Goal: Task Accomplishment & Management: Complete application form

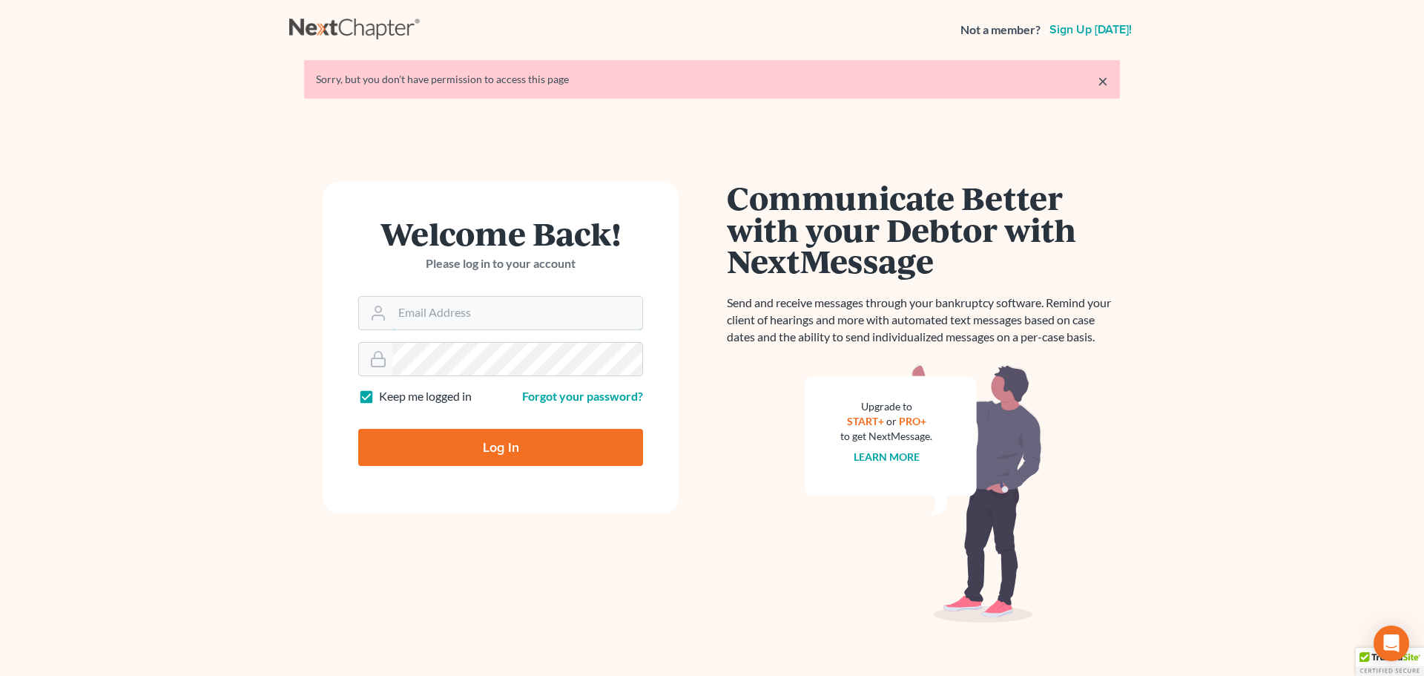
type input "mike@dallagolaw.com"
click at [530, 441] on input "Log In" at bounding box center [500, 447] width 285 height 37
type input "Thinking..."
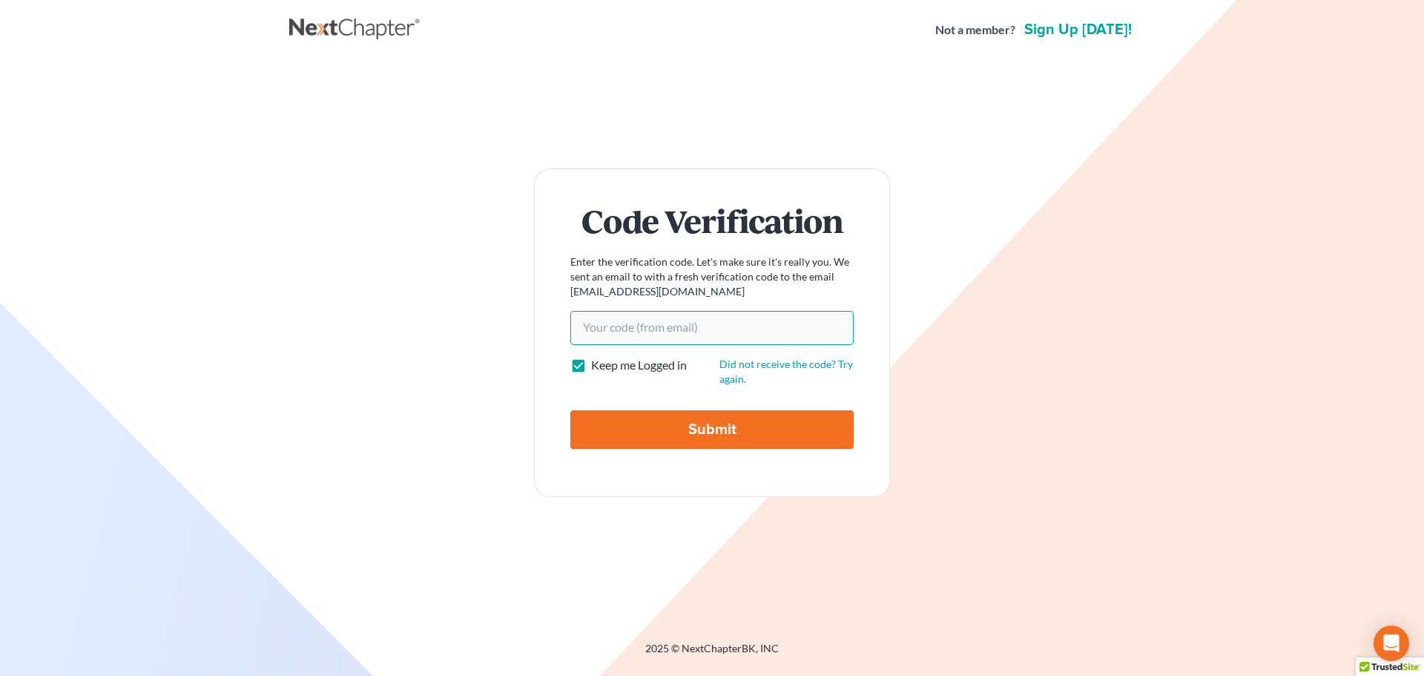
click at [653, 326] on input "Your code(from email)" at bounding box center [711, 328] width 283 height 34
paste input "709b2c"
type input "709b2c"
click at [667, 425] on input "Submit" at bounding box center [711, 429] width 283 height 39
type input "Thinking..."
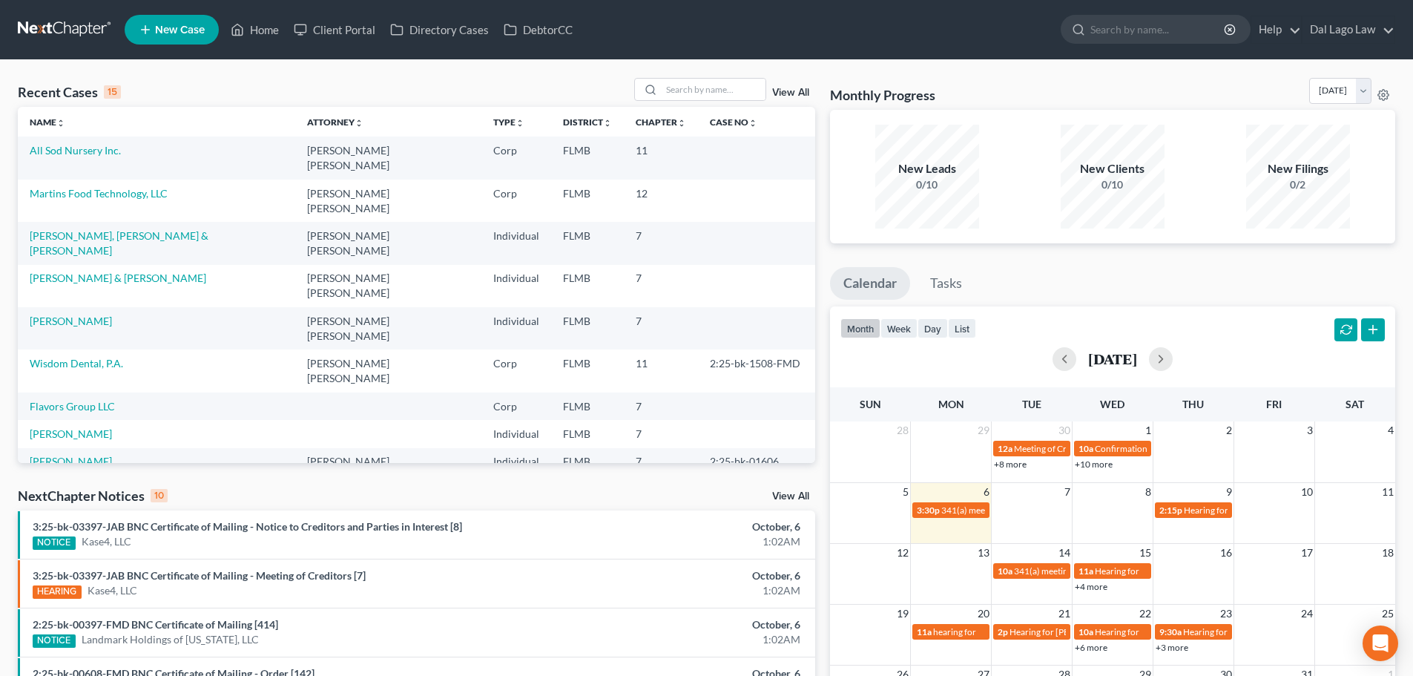
click at [191, 34] on span "New Case" at bounding box center [180, 29] width 50 height 11
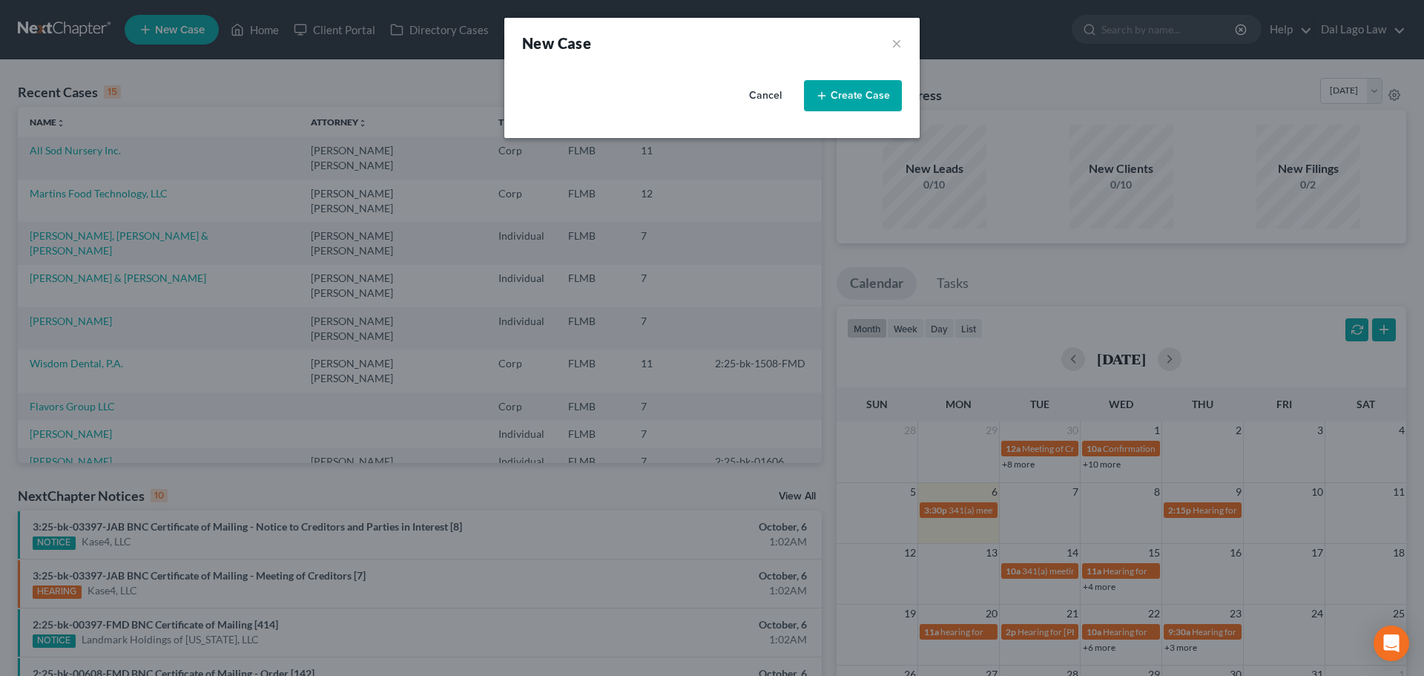
select select "15"
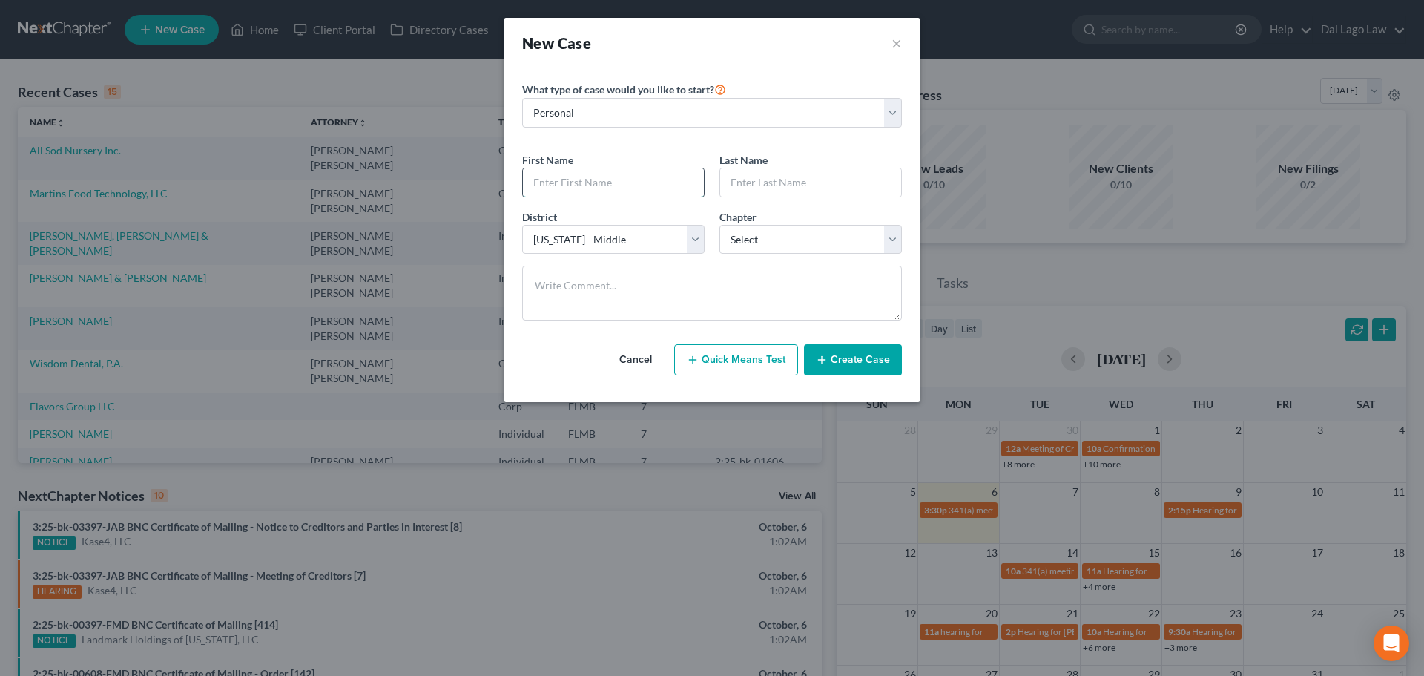
click at [604, 185] on input "text" at bounding box center [613, 182] width 181 height 28
paste input "[PERSON_NAME] and [PERSON_NAME]"
type input "[PERSON_NAME] and [PERSON_NAME]"
click at [742, 234] on select "Select 7 11 12 13" at bounding box center [810, 240] width 182 height 30
select select "0"
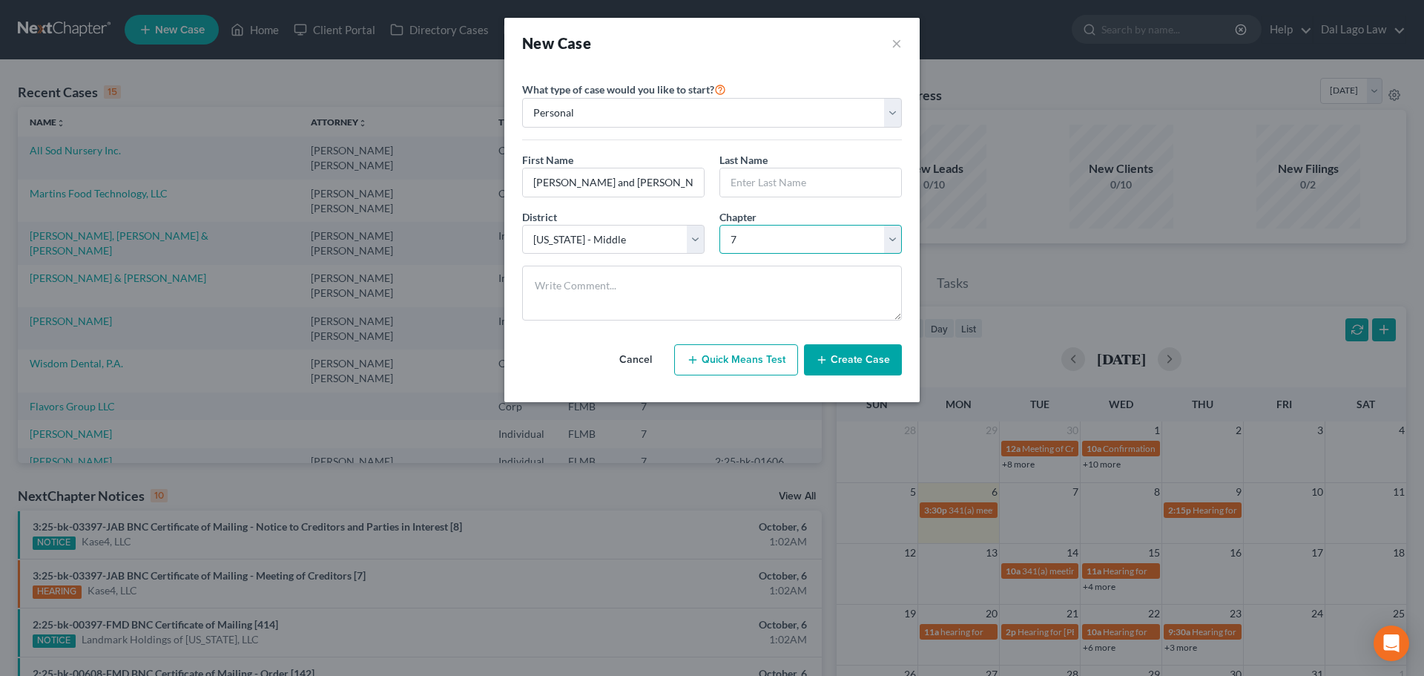
click at [719, 225] on select "Select 7 11 12 13" at bounding box center [810, 240] width 182 height 30
click at [680, 110] on select "Personal Business" at bounding box center [712, 113] width 380 height 30
drag, startPoint x: 681, startPoint y: 181, endPoint x: 604, endPoint y: 182, distance: 76.4
click at [604, 182] on input "Odette Ponte and Pawel Gajer" at bounding box center [613, 182] width 181 height 28
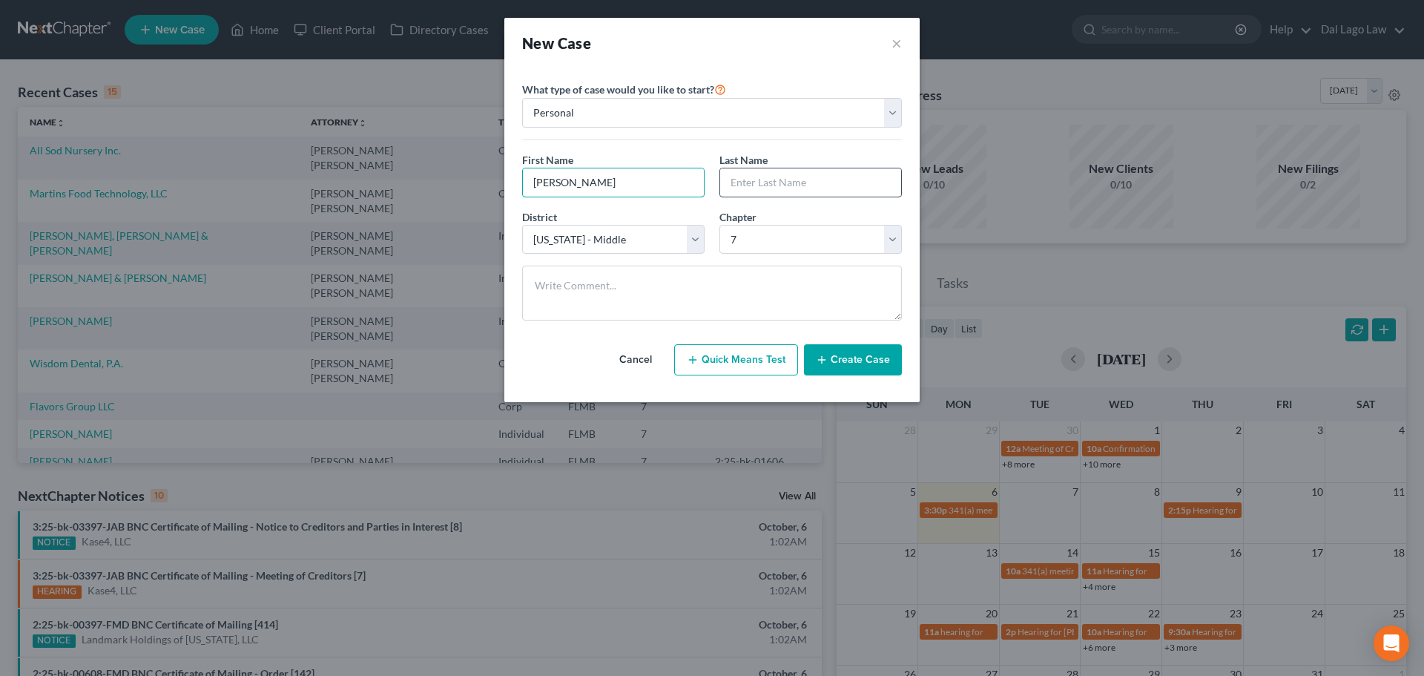
type input "Odette Ponte"
click at [788, 180] on input "text" at bounding box center [810, 182] width 181 height 28
paste input "Ponte"
type input "Ponte"
click at [607, 179] on input "Odette Ponte" at bounding box center [613, 182] width 181 height 28
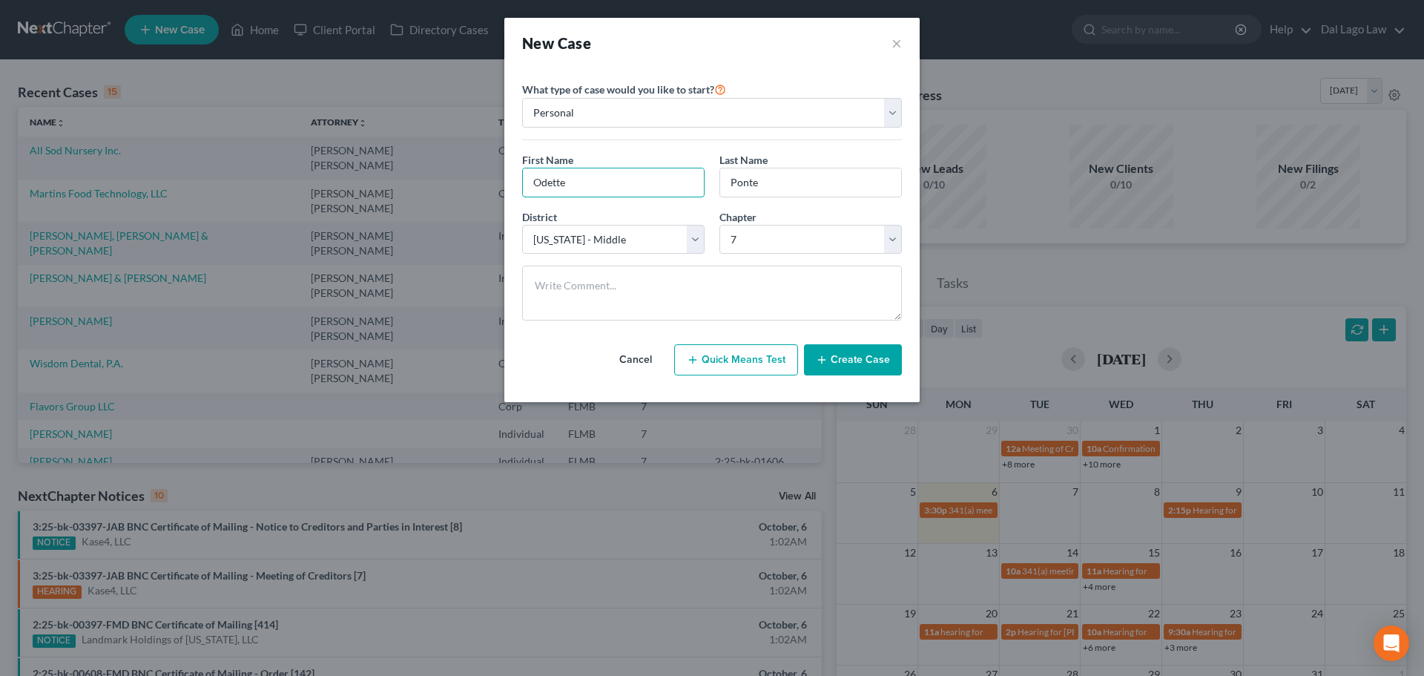
type input "Odette"
click at [663, 303] on textarea at bounding box center [712, 292] width 380 height 55
click at [842, 367] on button "Create Case" at bounding box center [853, 359] width 98 height 31
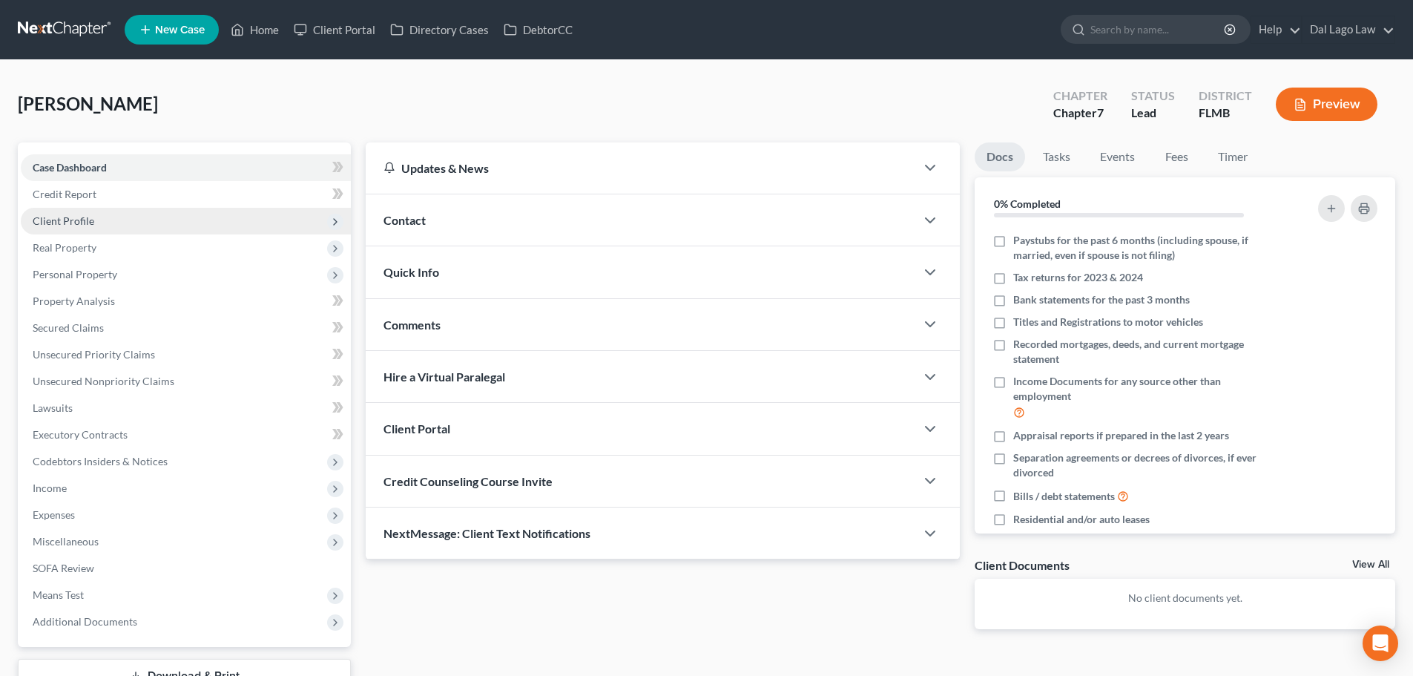
click at [139, 225] on span "Client Profile" at bounding box center [186, 221] width 330 height 27
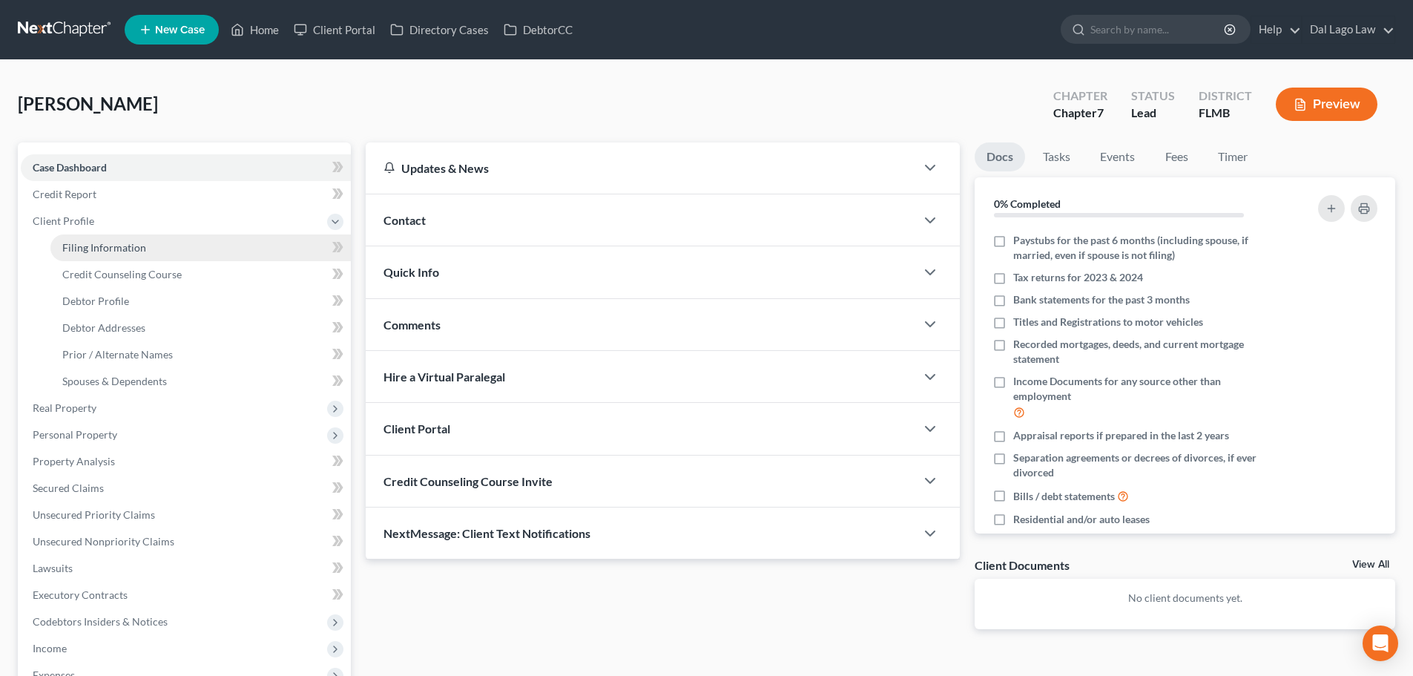
click at [136, 245] on span "Filing Information" at bounding box center [104, 247] width 84 height 13
select select "1"
select select "0"
select select "15"
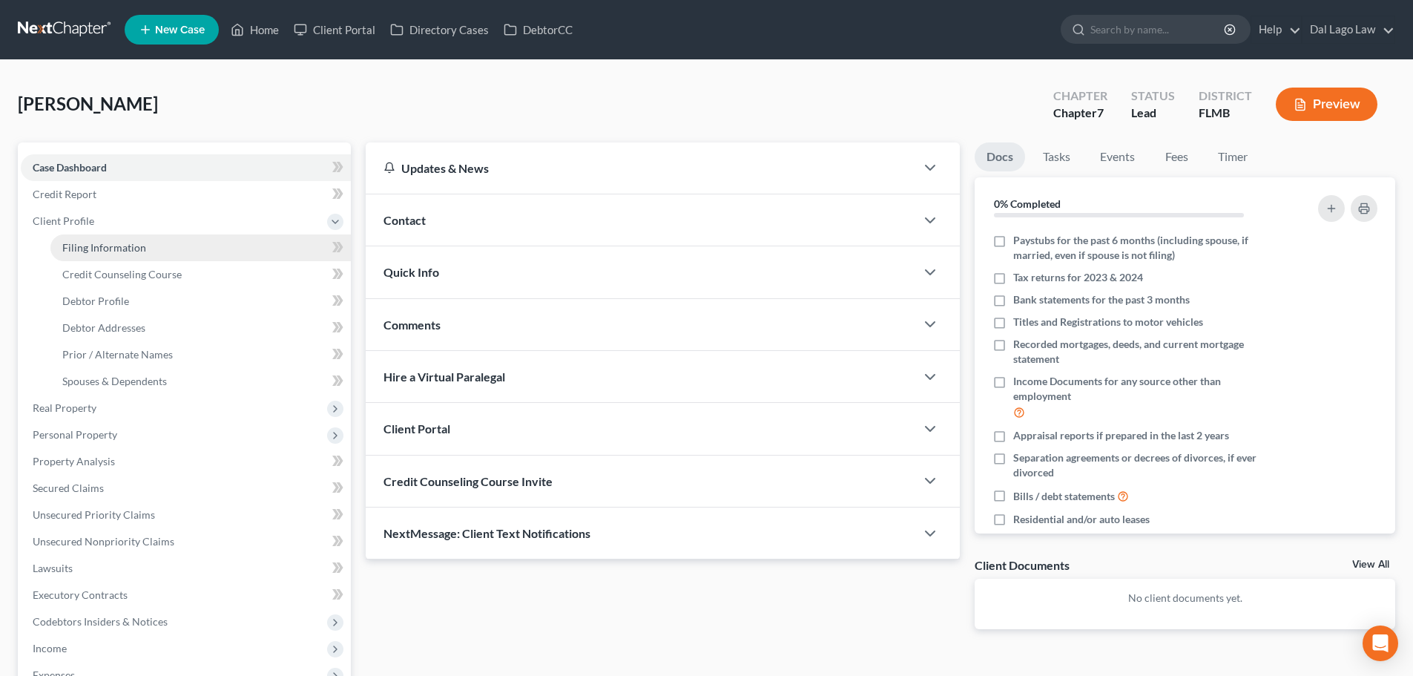
select select "9"
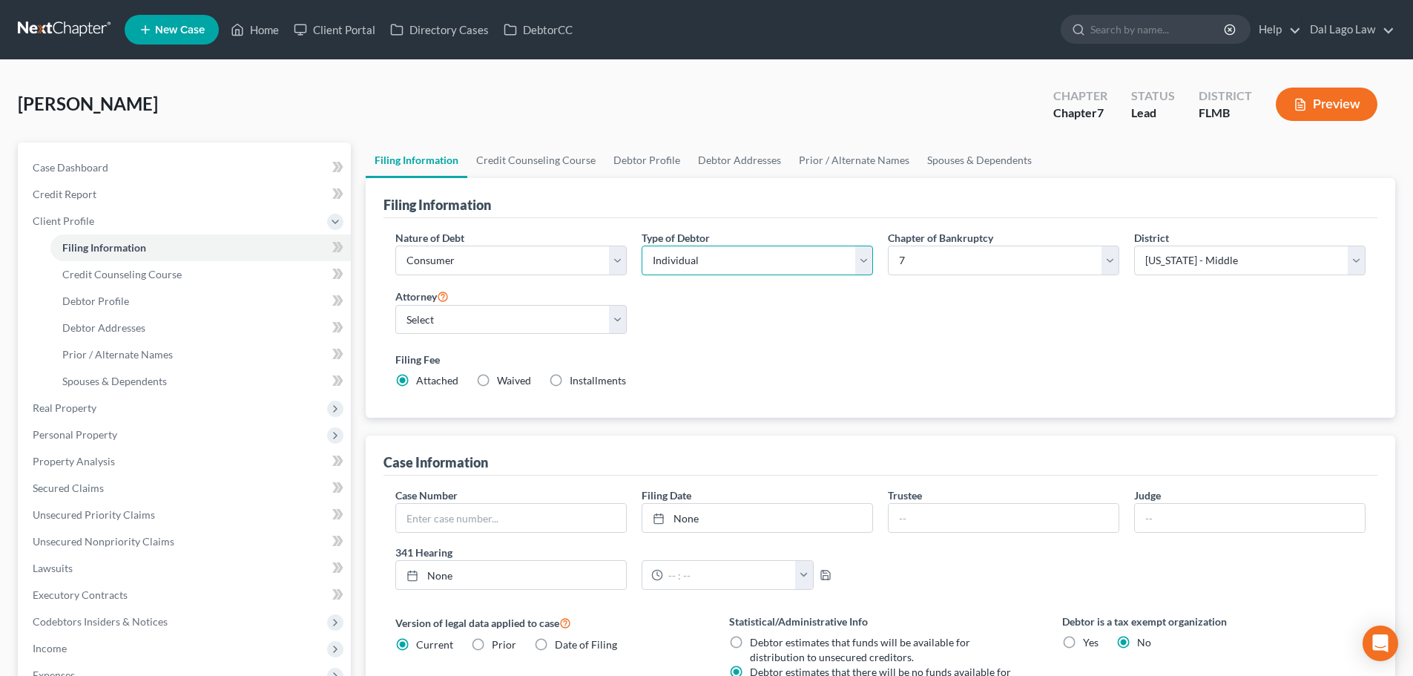
click at [712, 264] on select "Select Individual Joint" at bounding box center [756, 260] width 231 height 30
select select "1"
click at [641, 245] on select "Select Individual Joint" at bounding box center [756, 260] width 231 height 30
click at [638, 158] on link "Debtor Profile" at bounding box center [646, 160] width 85 height 36
select select "1"
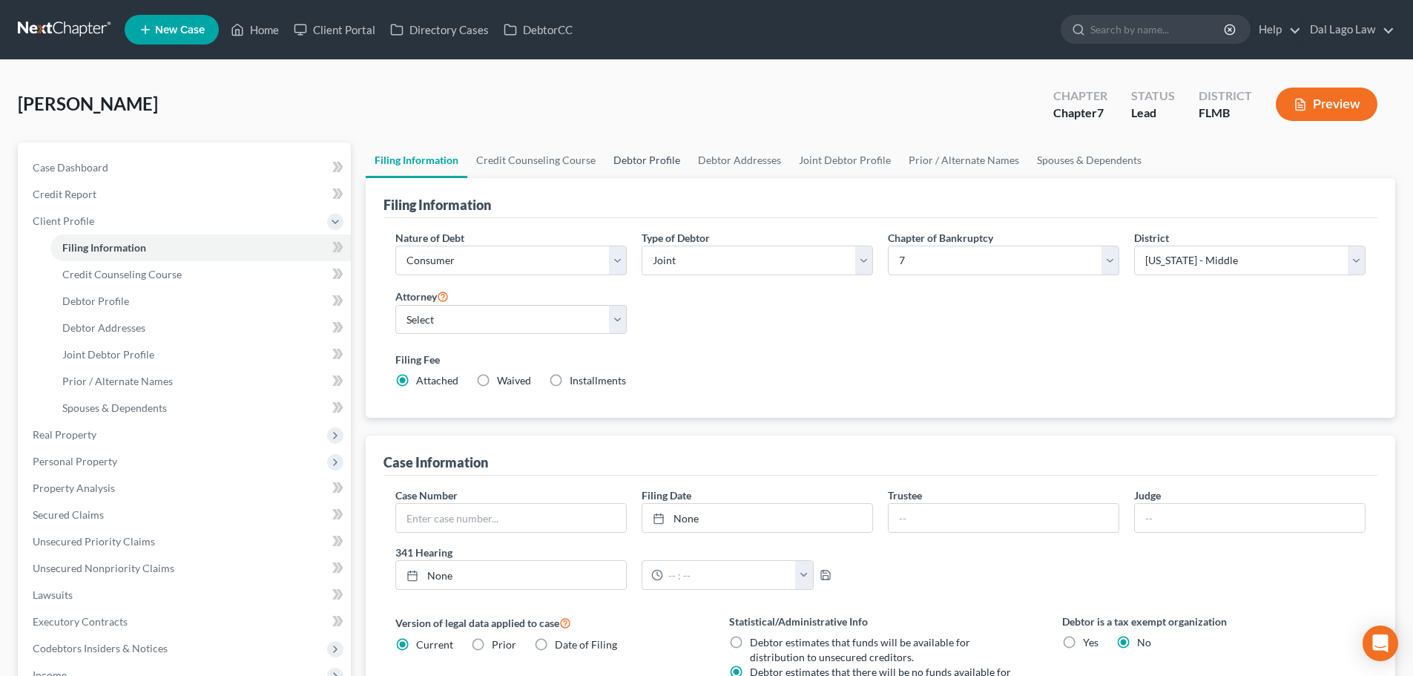
select select "0"
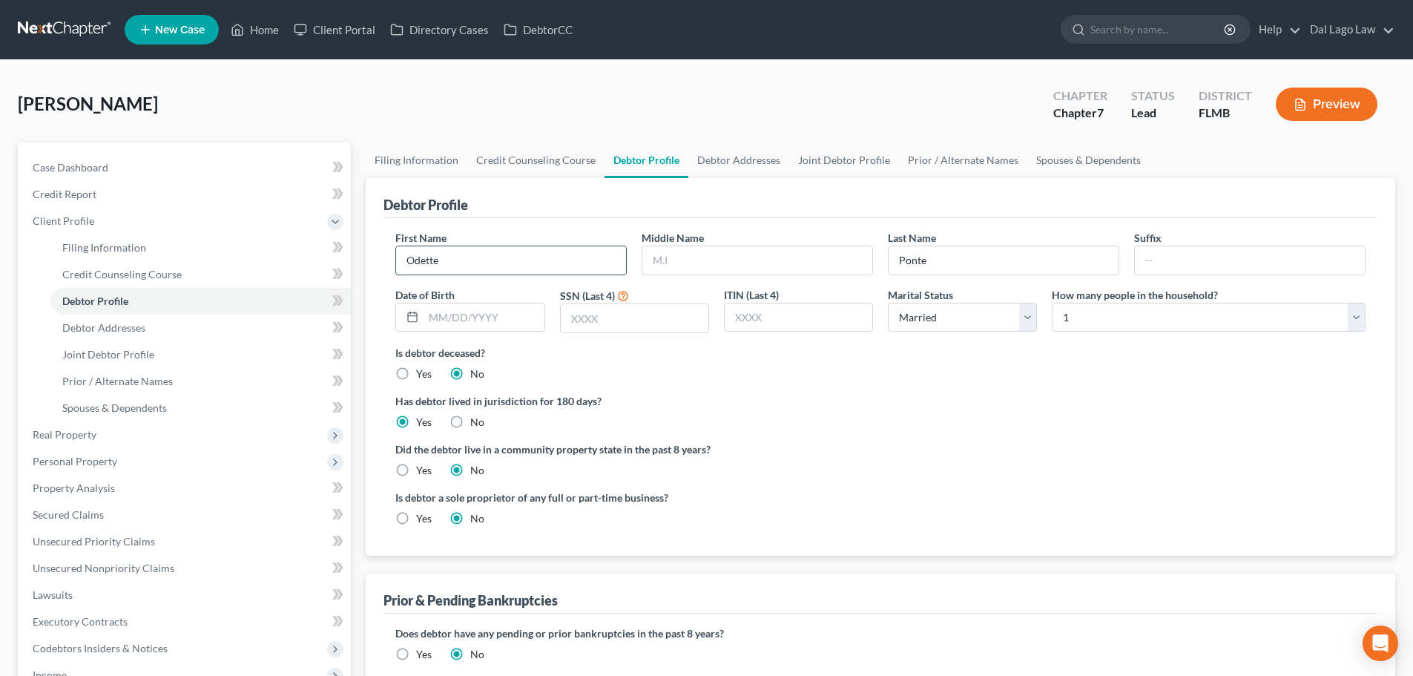
click at [565, 265] on input "Odette" at bounding box center [511, 260] width 230 height 28
click at [421, 160] on link "Filing Information" at bounding box center [417, 160] width 102 height 36
select select "1"
select select "0"
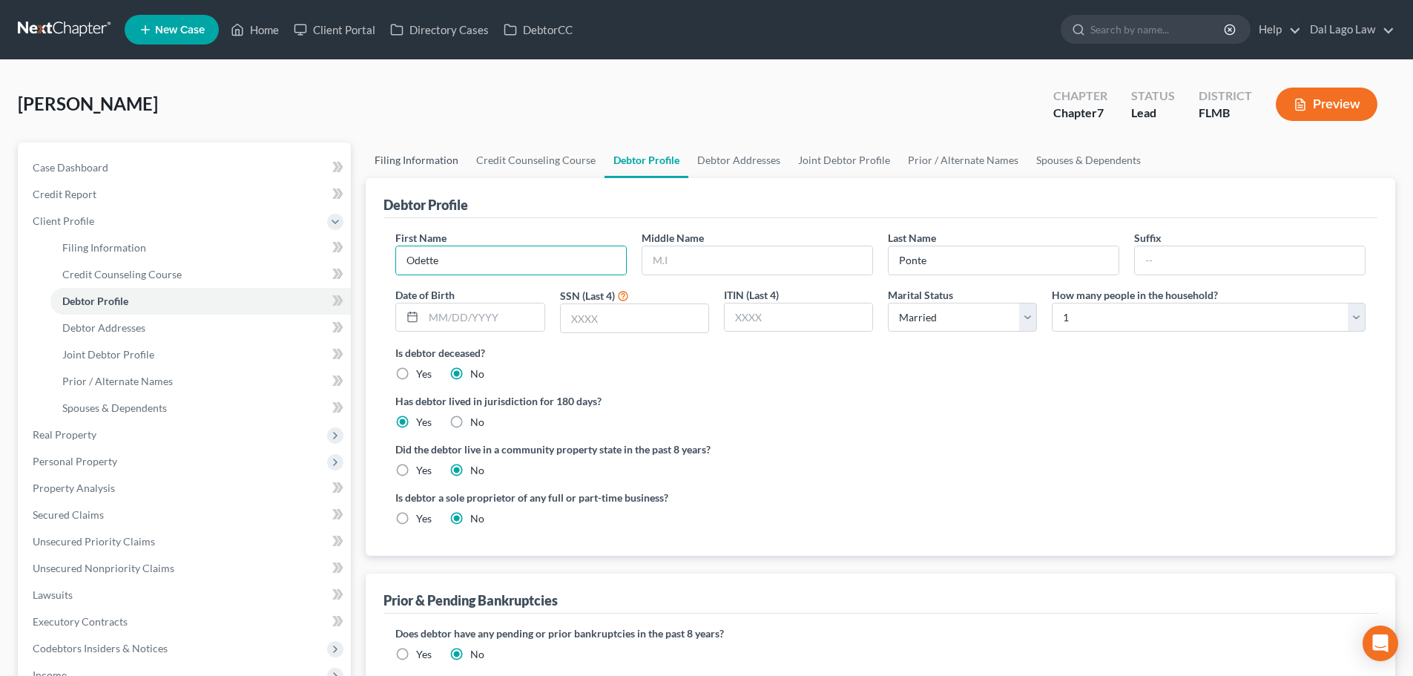
select select "15"
select select "9"
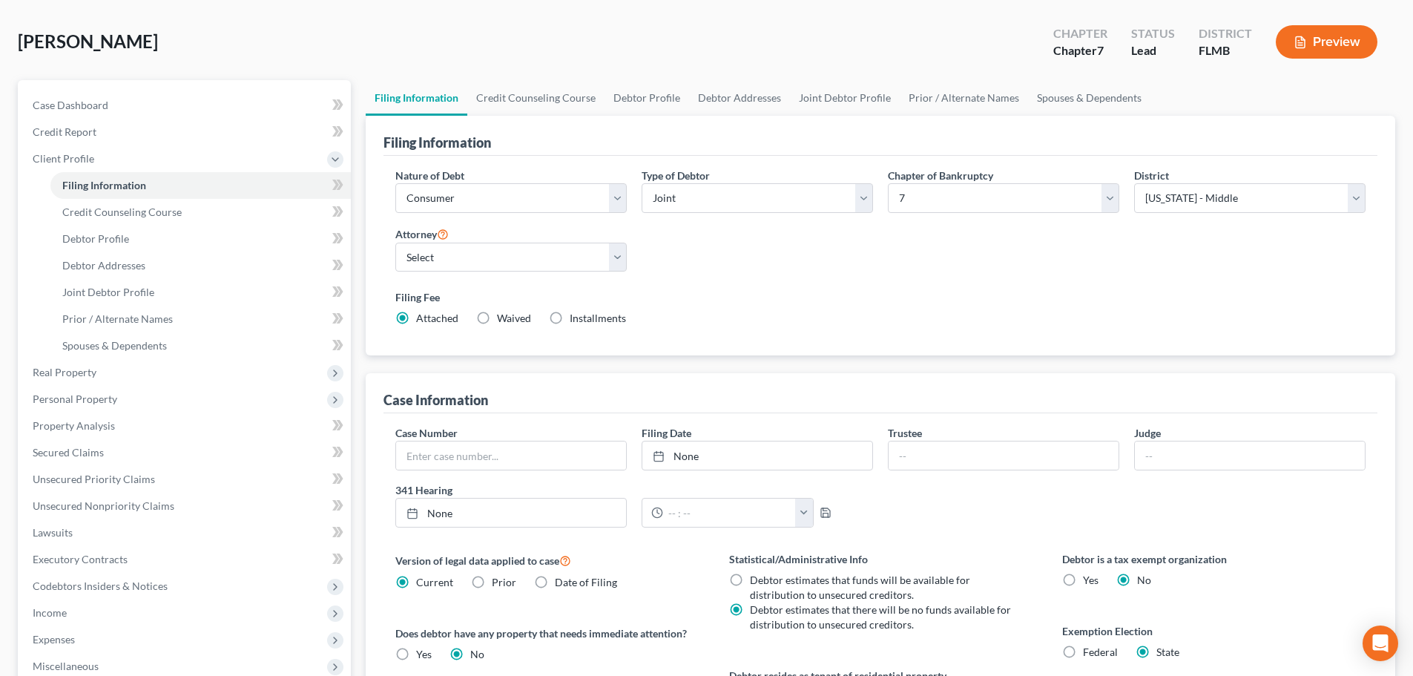
scroll to position [5, 0]
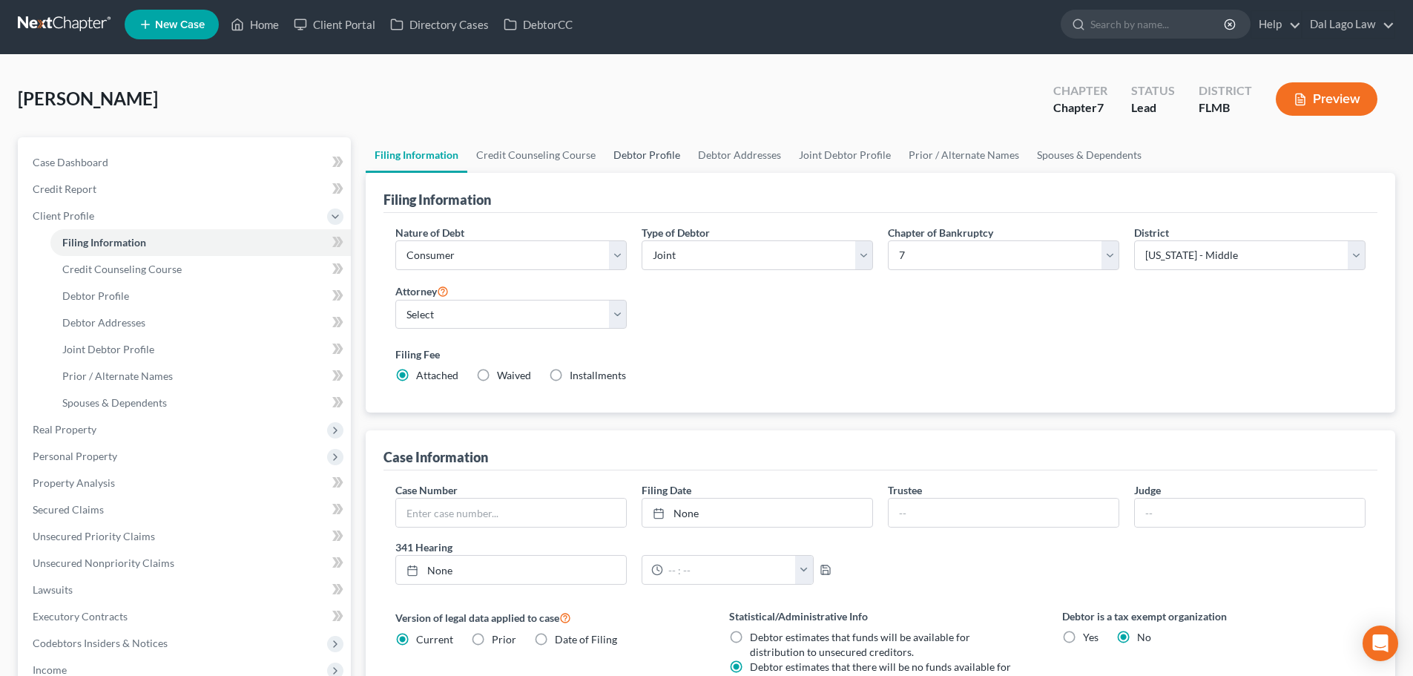
click at [678, 159] on link "Debtor Profile" at bounding box center [646, 155] width 85 height 36
select select "1"
select select "0"
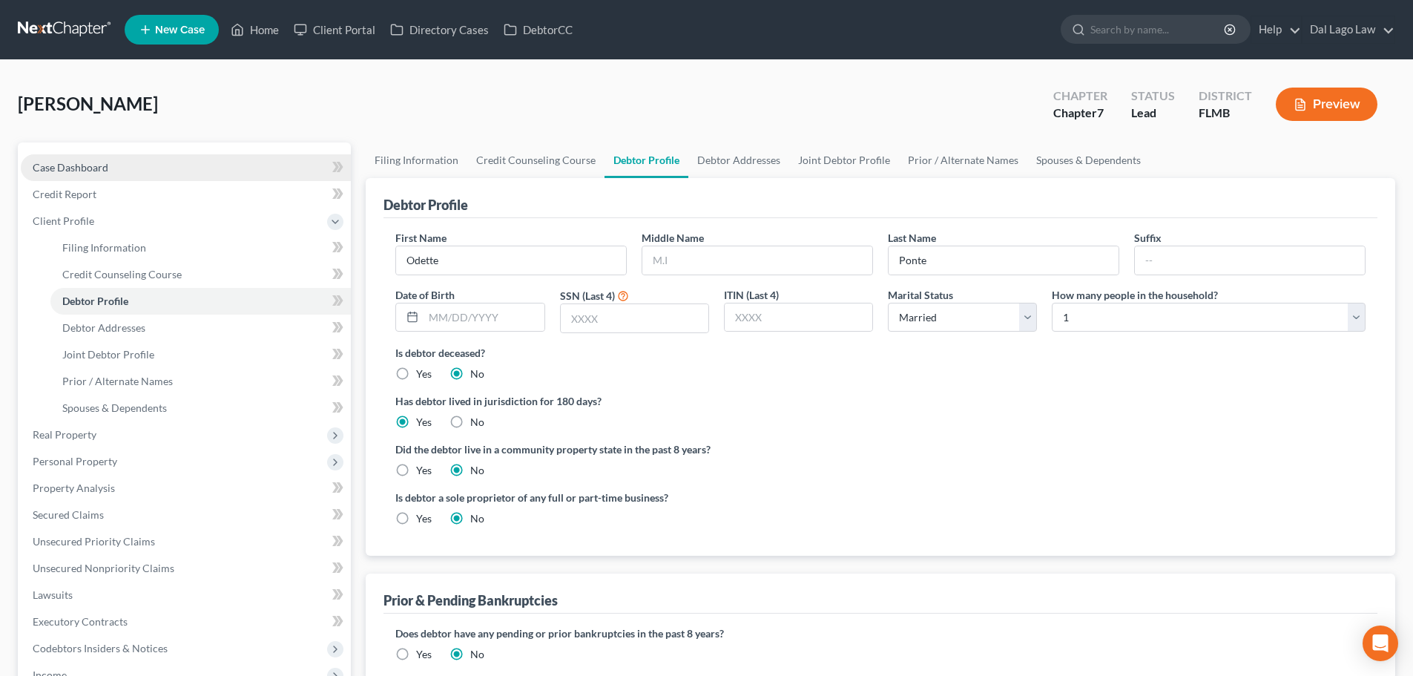
click at [76, 161] on span "Case Dashboard" at bounding box center [71, 167] width 76 height 13
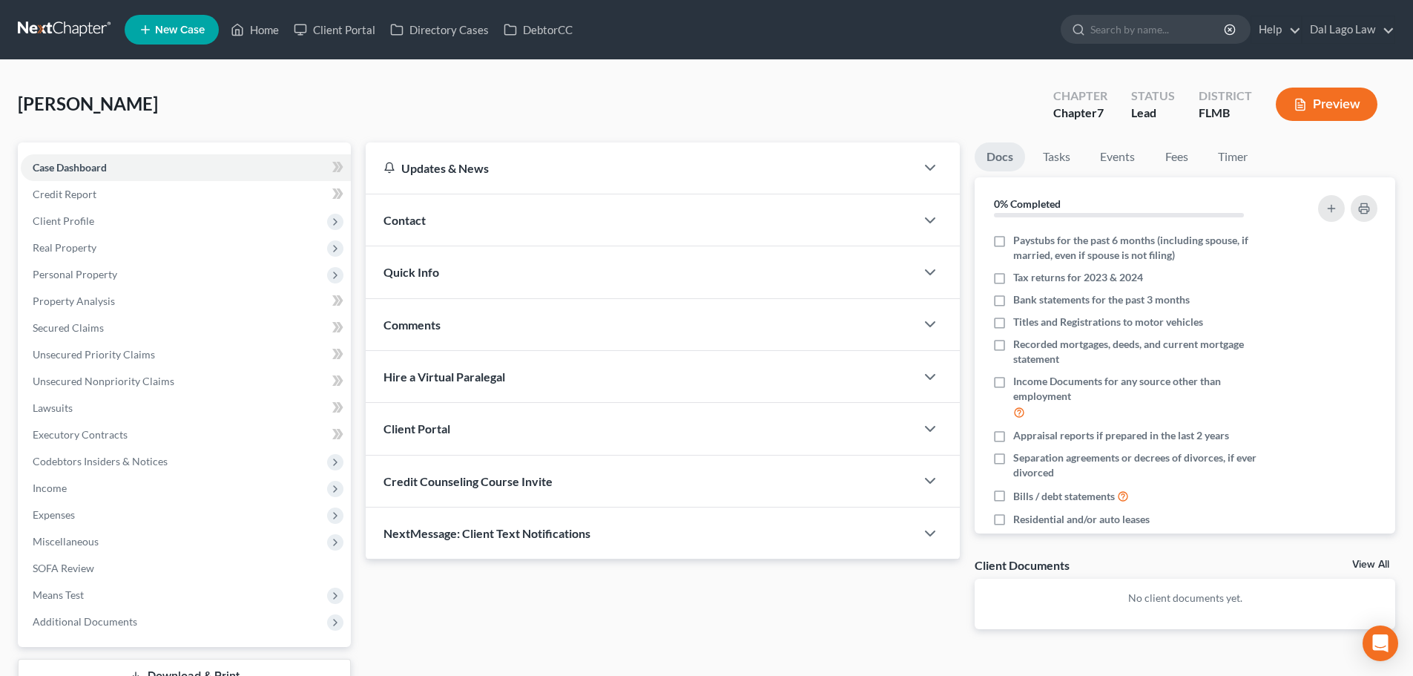
click at [575, 237] on div "Contact" at bounding box center [641, 219] width 550 height 51
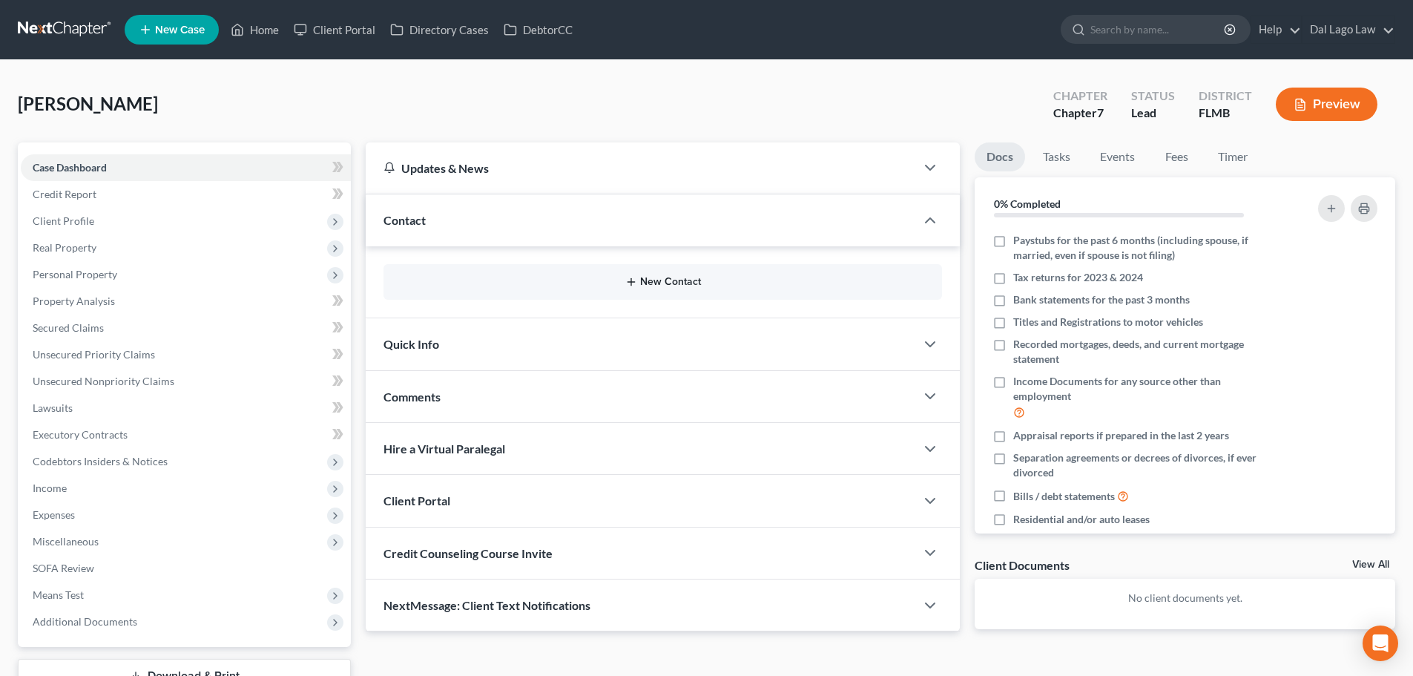
click at [589, 283] on button "New Contact" at bounding box center [662, 282] width 535 height 12
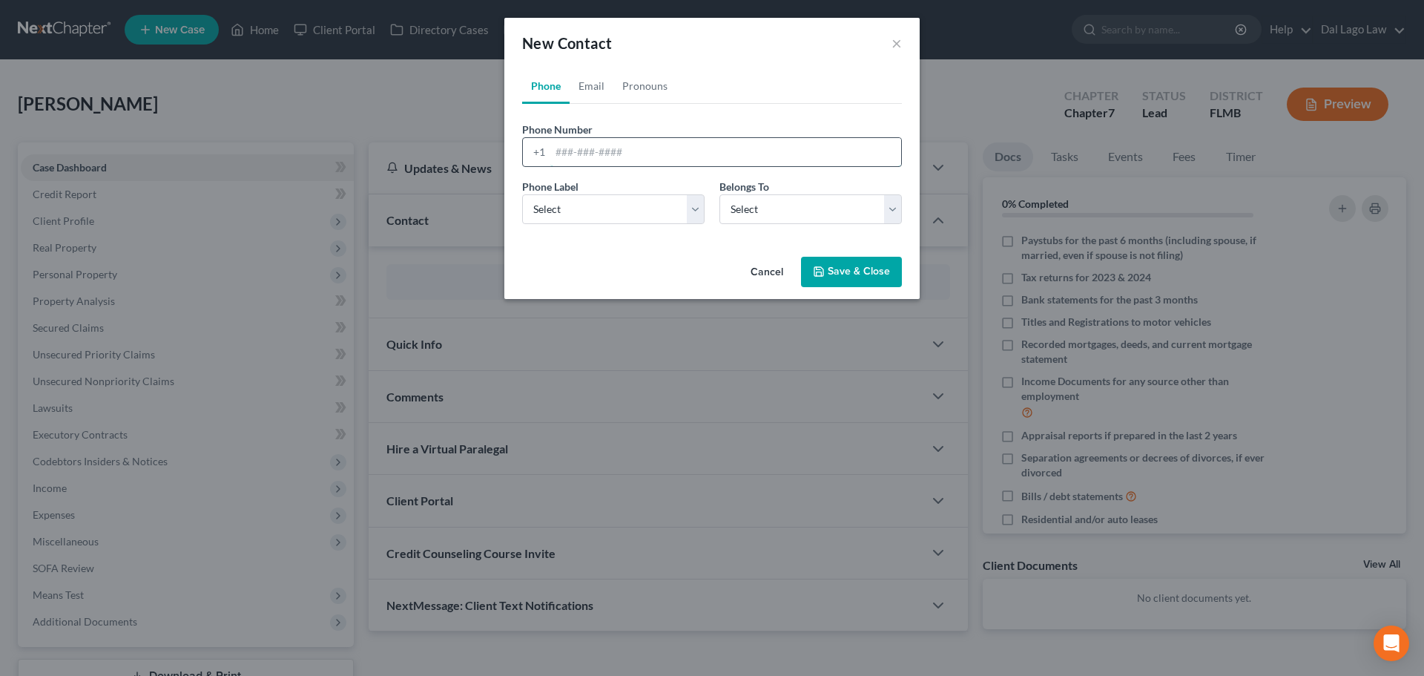
click at [619, 153] on input "tel" at bounding box center [725, 152] width 351 height 28
click at [598, 76] on link "Email" at bounding box center [592, 86] width 44 height 36
click at [623, 147] on input "email" at bounding box center [725, 152] width 351 height 28
paste input "odettesflow@gmail.com"
type input "odettesflow@gmail.com"
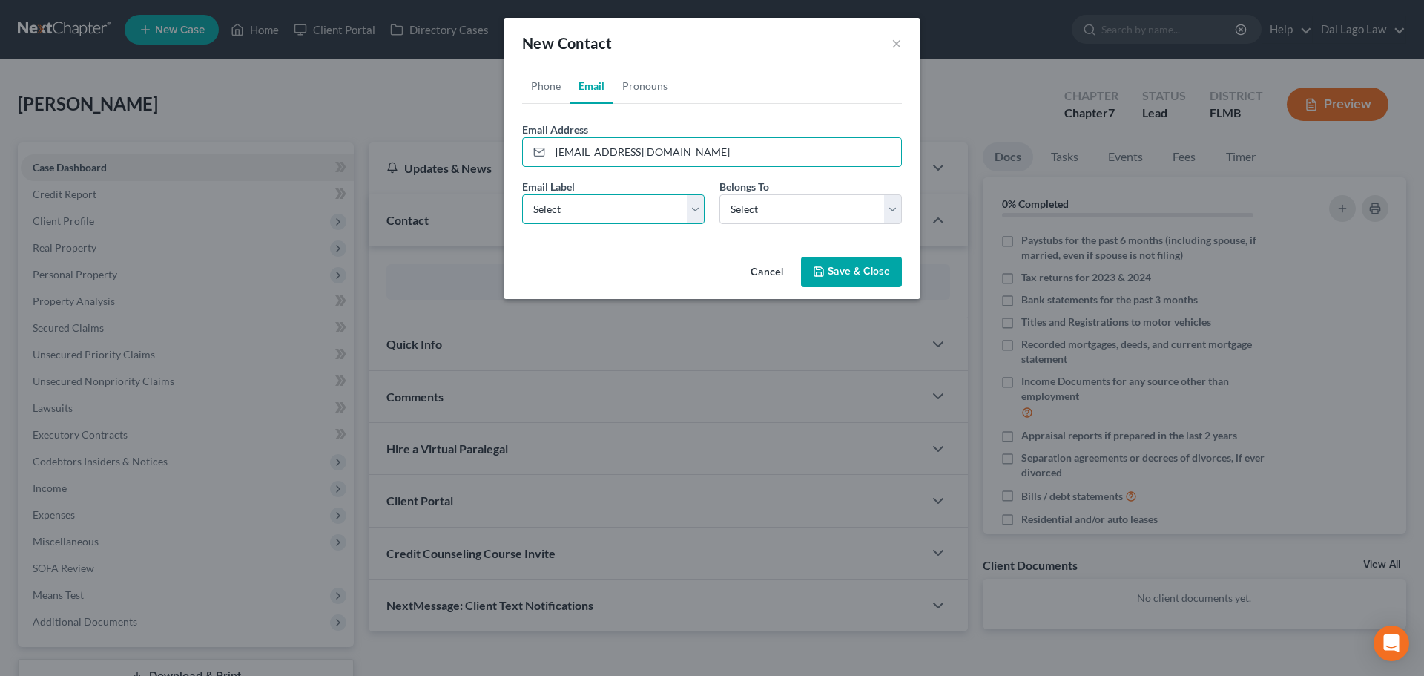
click at [610, 203] on select "Select Home Work Other" at bounding box center [613, 209] width 182 height 30
click at [610, 208] on select "Select Home Work Other" at bounding box center [613, 209] width 182 height 30
click at [762, 213] on select "Select Client Spouse Other" at bounding box center [810, 209] width 182 height 30
select select "0"
click at [719, 194] on select "Select Client Spouse Other" at bounding box center [810, 209] width 182 height 30
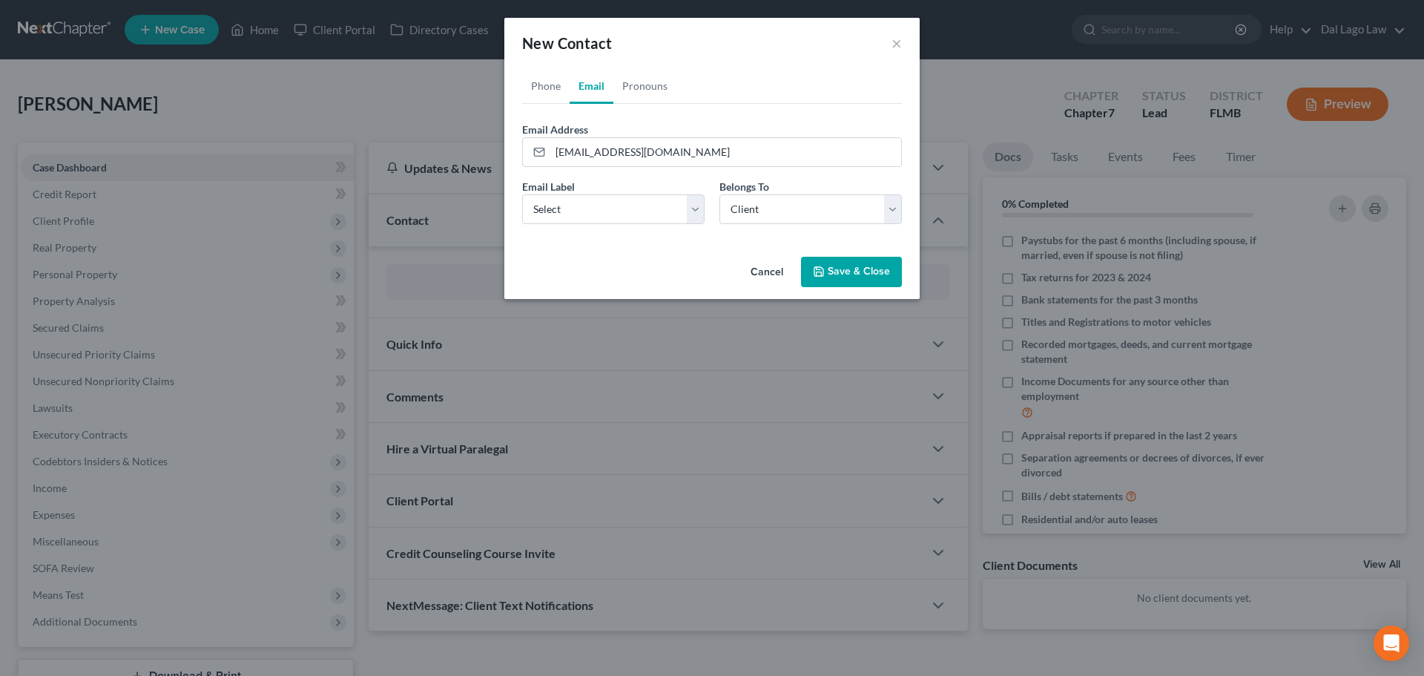
click at [834, 268] on button "Save & Close" at bounding box center [851, 272] width 101 height 31
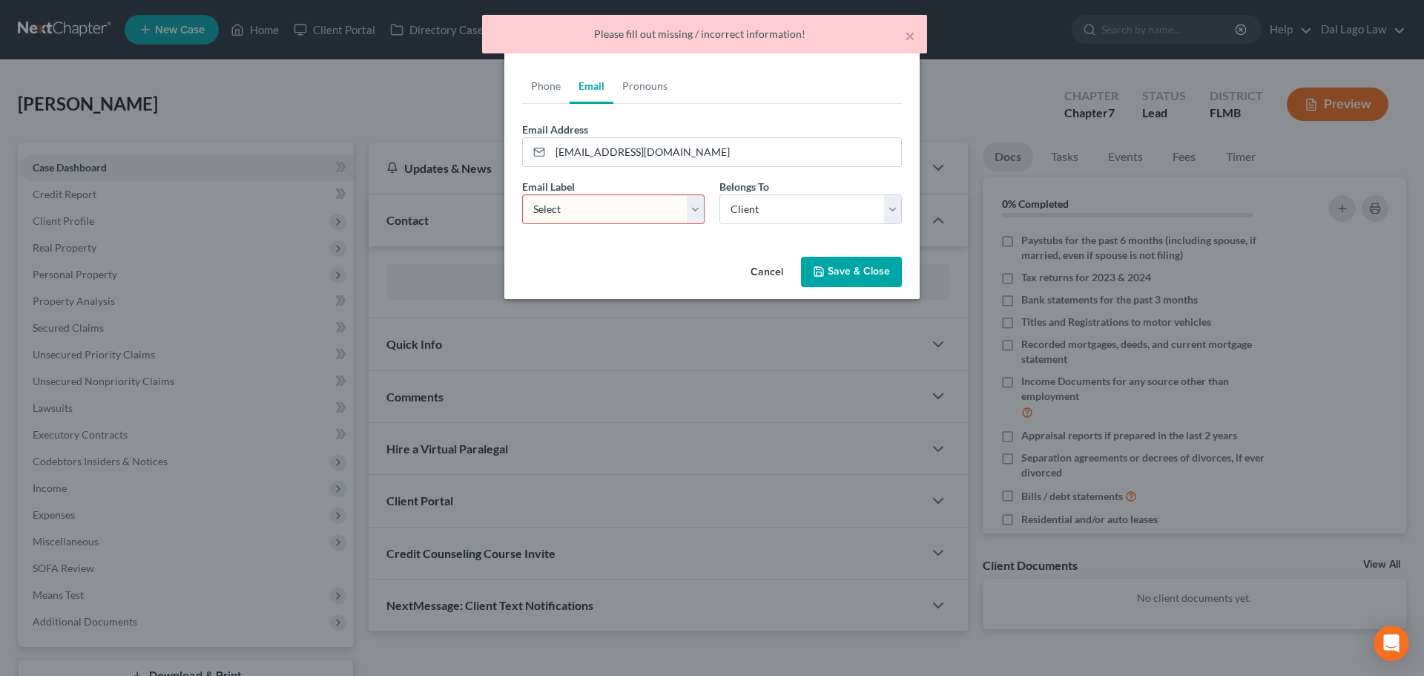
click at [580, 217] on select "Select Home Work Other" at bounding box center [613, 209] width 182 height 30
select select "0"
click at [522, 194] on select "Select Home Work Other" at bounding box center [613, 209] width 182 height 30
click at [865, 275] on button "Save & Close" at bounding box center [851, 272] width 101 height 31
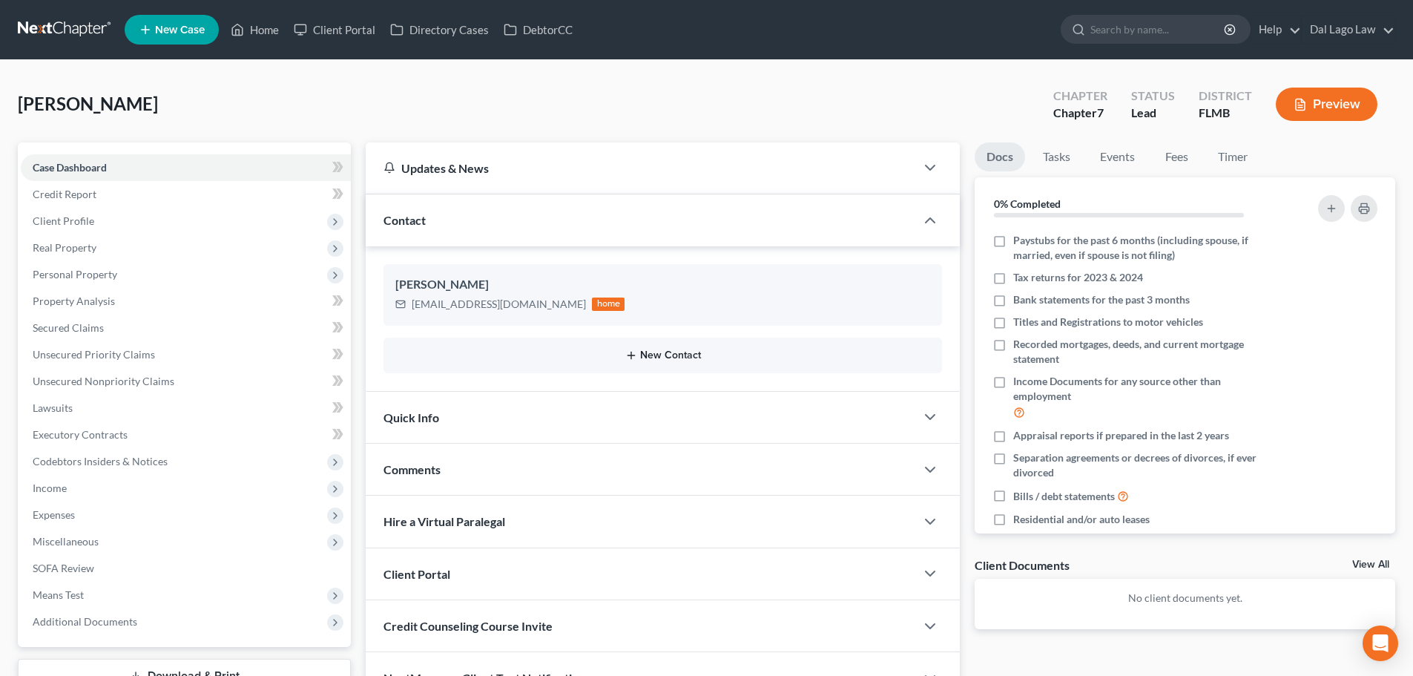
click at [630, 353] on icon "button" at bounding box center [631, 355] width 12 height 12
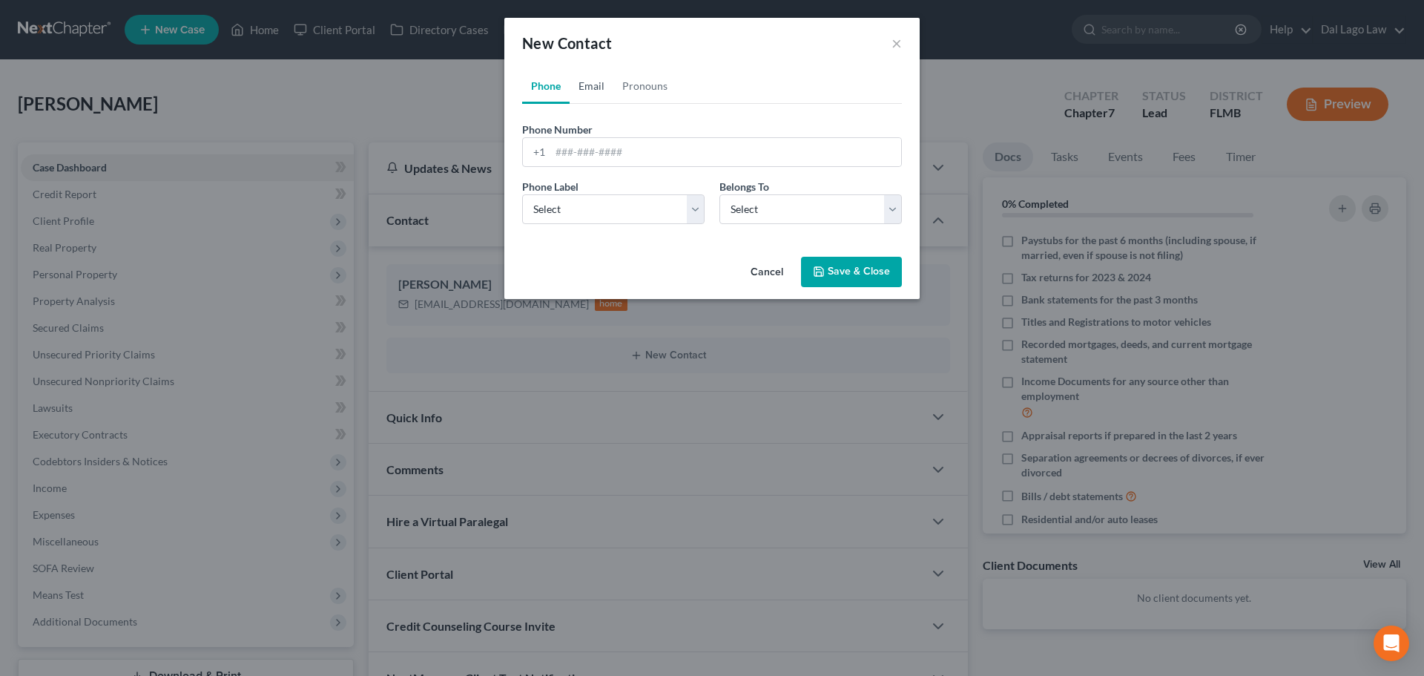
click at [591, 86] on link "Email" at bounding box center [592, 86] width 44 height 36
click at [615, 155] on input "email" at bounding box center [725, 152] width 351 height 28
paste input "pgajer@gmail.com"
type input "pgajer@gmail.com"
click at [598, 195] on select "Select Home Work Other" at bounding box center [613, 209] width 182 height 30
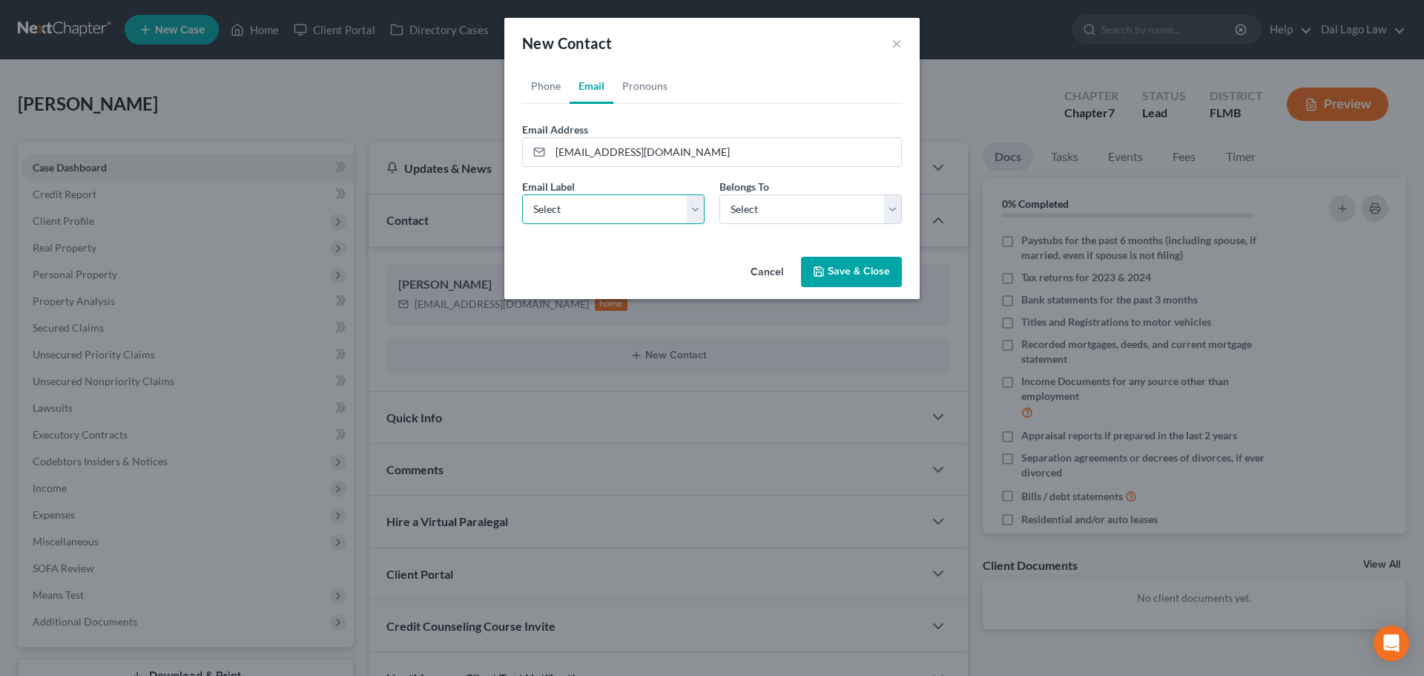
select select "0"
click at [522, 194] on select "Select Home Work Other" at bounding box center [613, 209] width 182 height 30
click at [716, 212] on div "Belongs To * Select Client Spouse Other" at bounding box center [810, 201] width 197 height 45
click at [753, 211] on select "Select Client Spouse Other" at bounding box center [810, 209] width 182 height 30
select select "1"
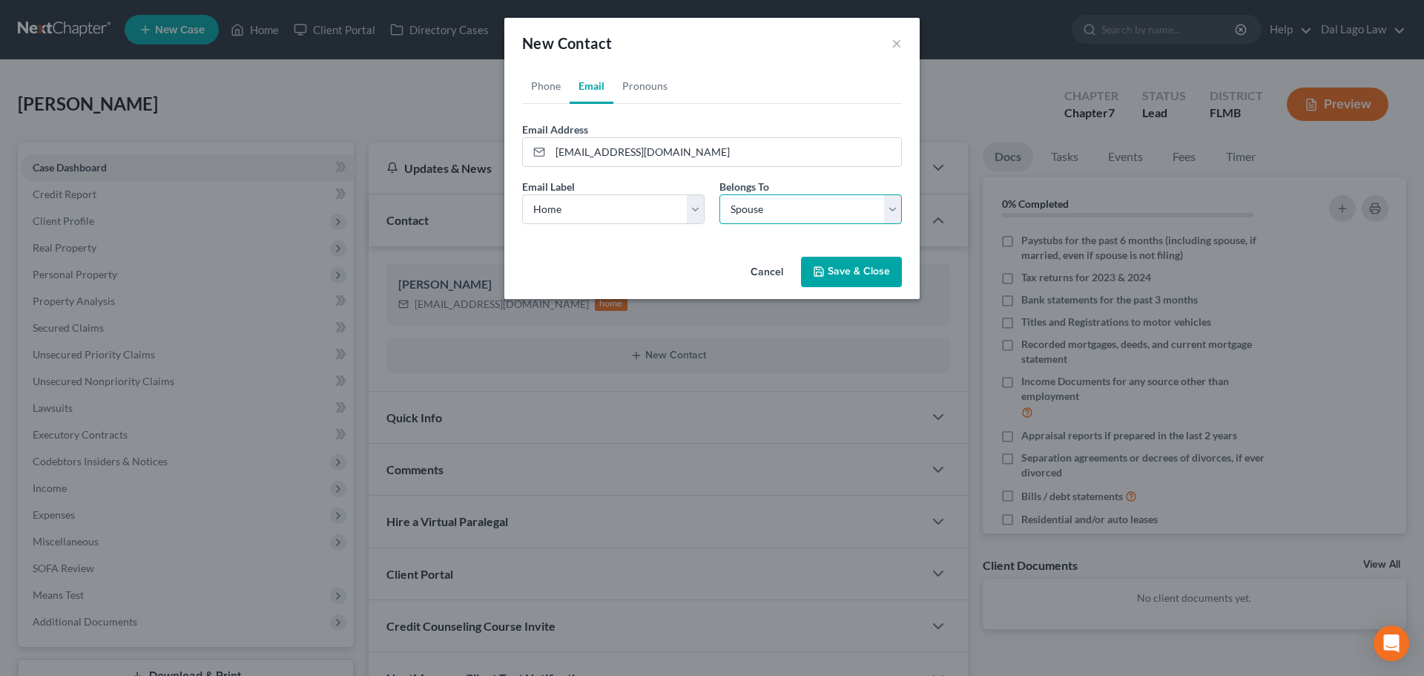
click at [719, 194] on select "Select Client Spouse Other" at bounding box center [810, 209] width 182 height 30
click at [815, 264] on button "Save & Close" at bounding box center [851, 272] width 101 height 31
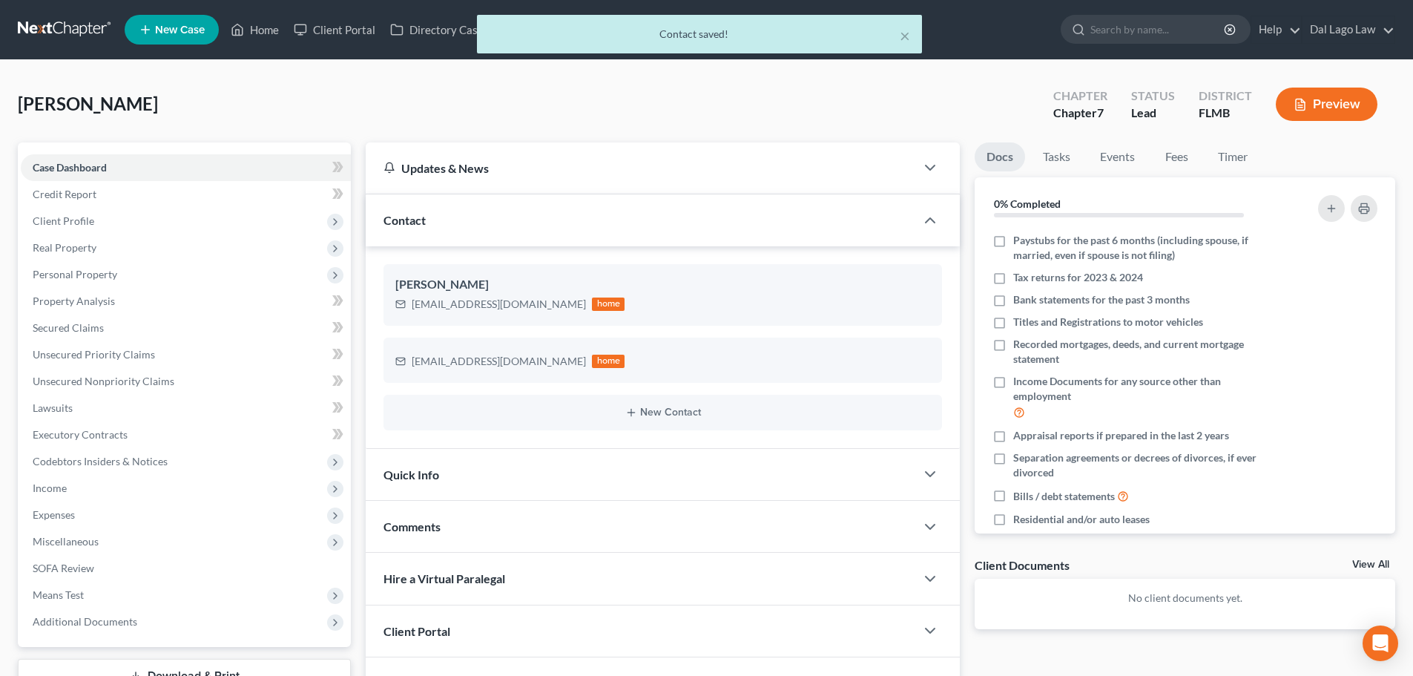
click at [477, 473] on div "Quick Info" at bounding box center [641, 474] width 550 height 51
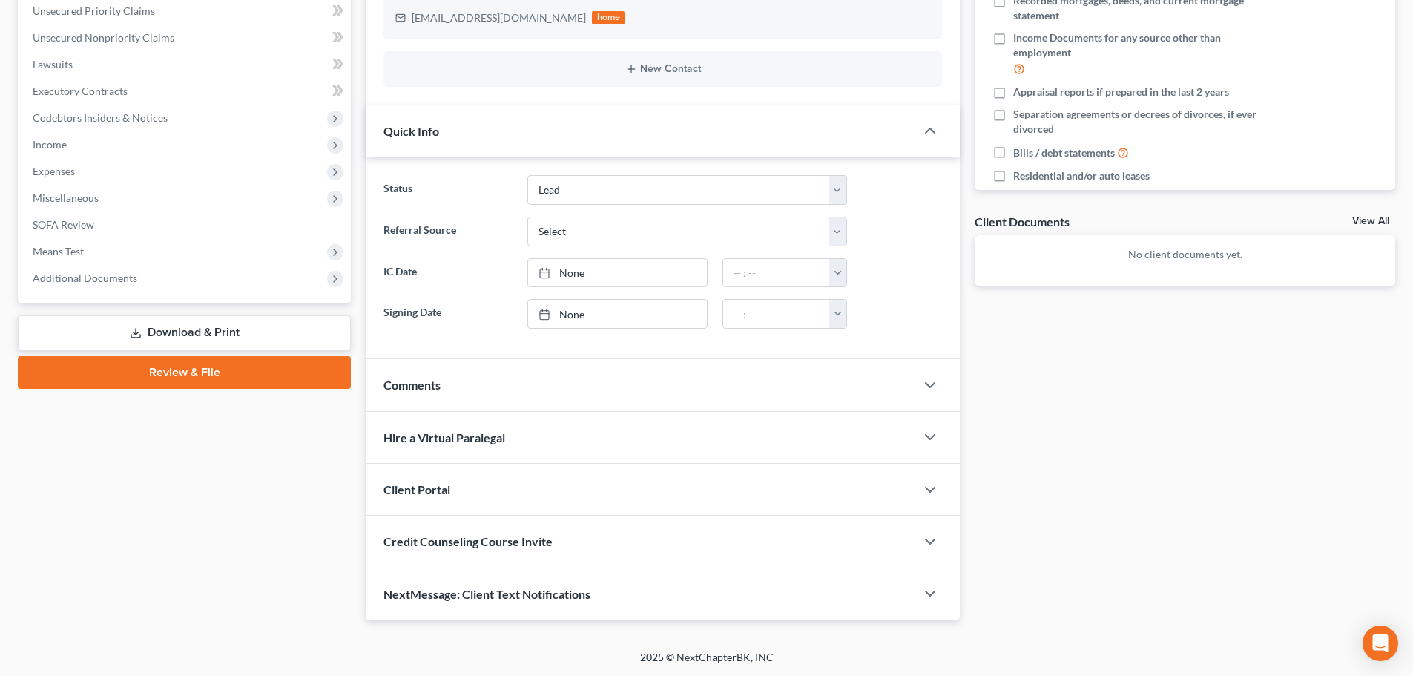
scroll to position [344, 0]
click at [475, 485] on div "Client Portal" at bounding box center [641, 488] width 550 height 51
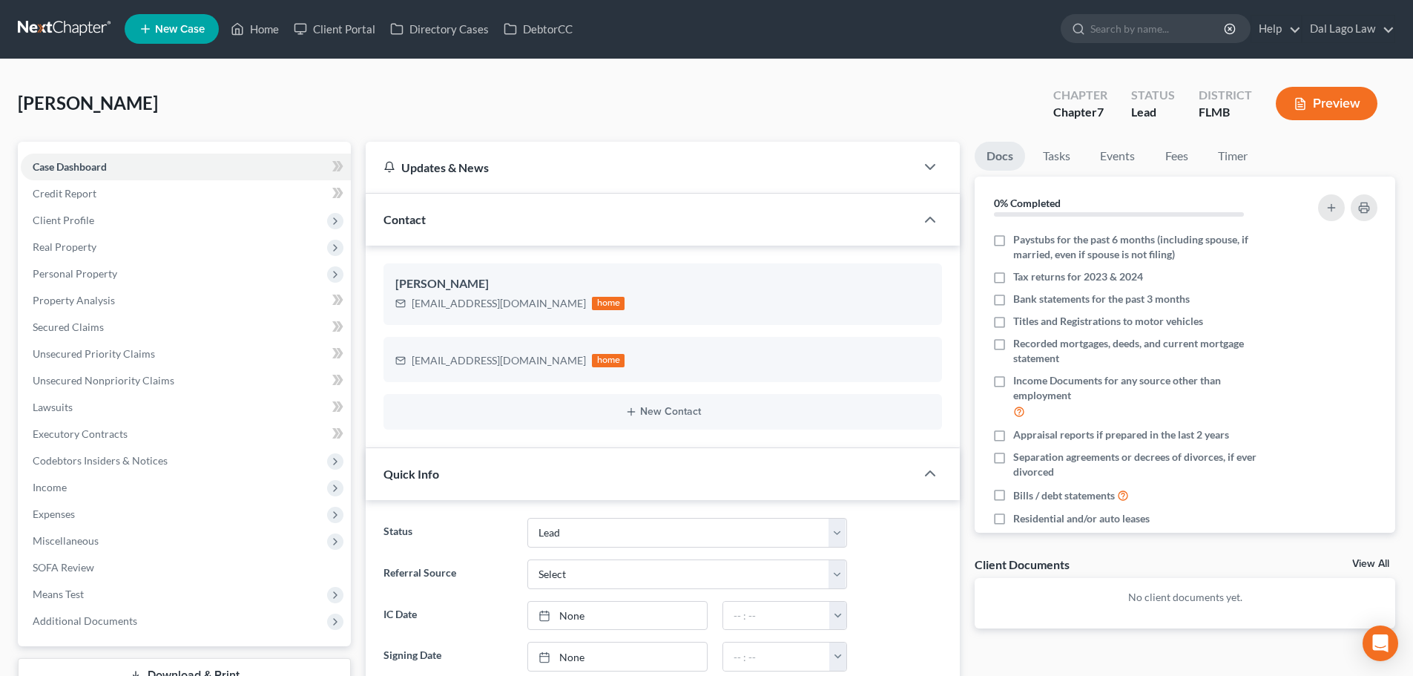
scroll to position [0, 0]
click at [906, 158] on div "Updates & News" at bounding box center [641, 167] width 550 height 51
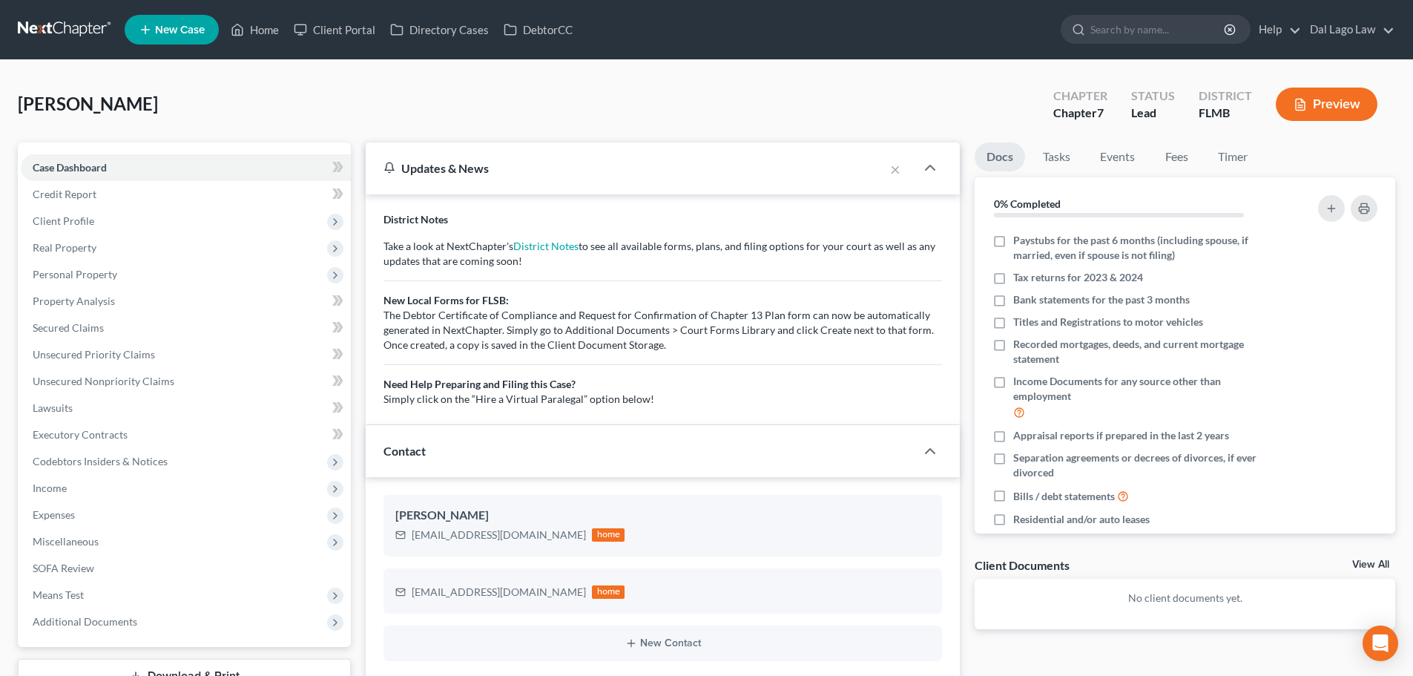
click at [906, 158] on div "×" at bounding box center [899, 167] width 31 height 27
click at [911, 168] on div "×" at bounding box center [899, 167] width 31 height 27
click at [188, 30] on span "New Case" at bounding box center [180, 29] width 50 height 11
select select "15"
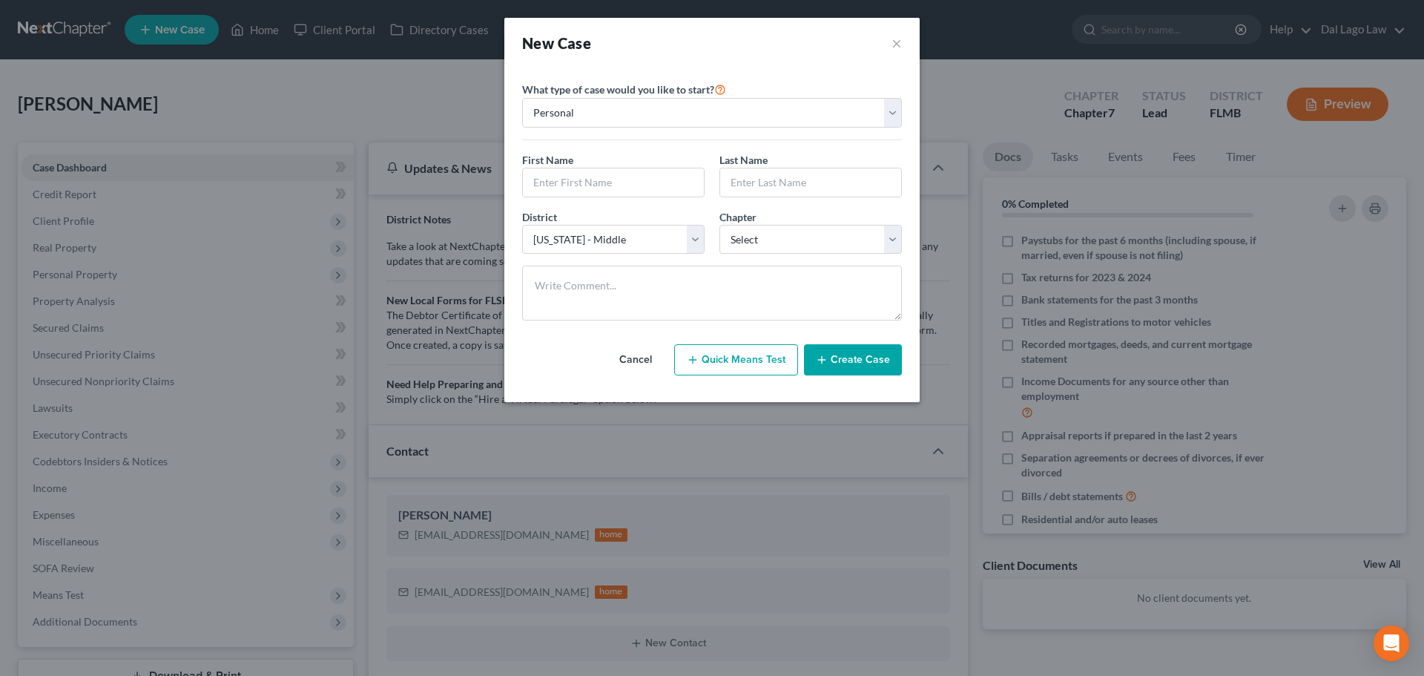
click at [636, 92] on label "What type of case would you like to start?" at bounding box center [624, 89] width 204 height 18
click at [637, 107] on select "Personal Business" at bounding box center [712, 113] width 380 height 30
click at [522, 98] on select "Personal Business" at bounding box center [712, 113] width 380 height 30
click at [628, 232] on select "Select Alabama - Middle Alabama - Northern Alabama - Southern Alaska Arizona Ar…" at bounding box center [613, 240] width 182 height 30
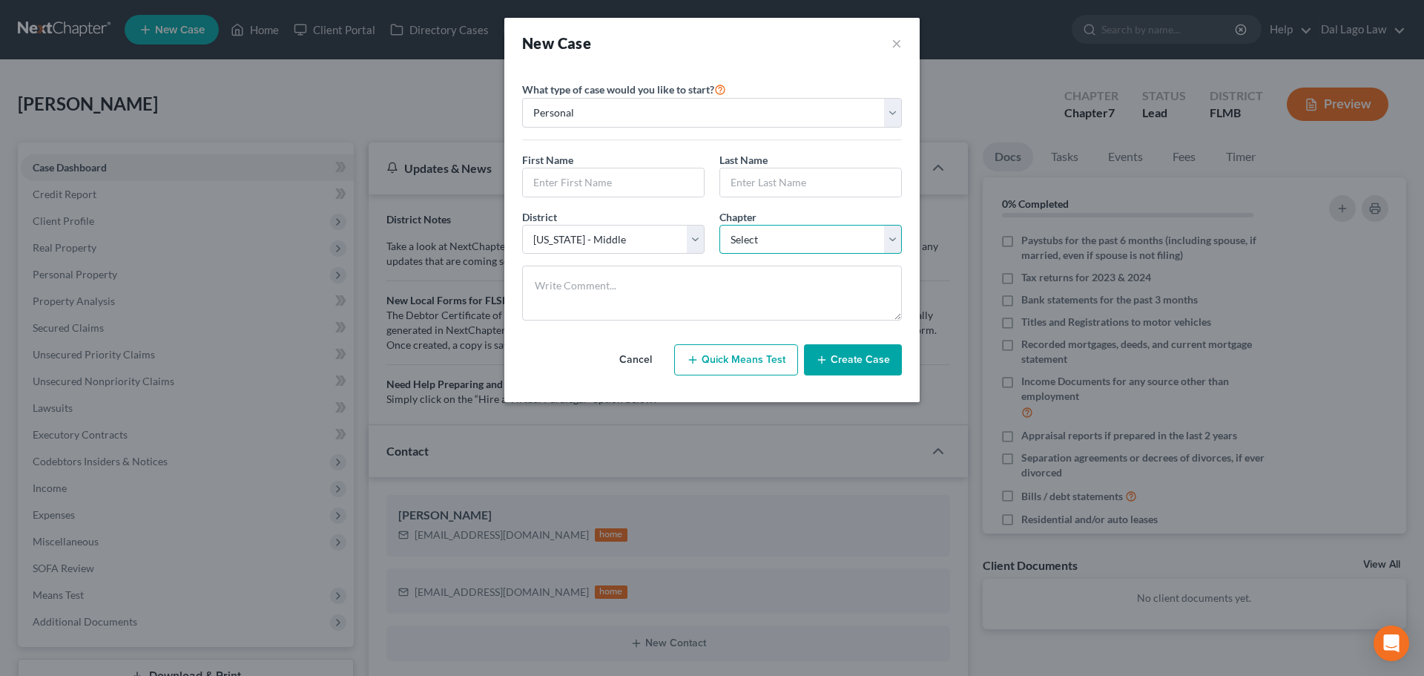
click at [748, 232] on select "Select 7 11 12 13" at bounding box center [810, 240] width 182 height 30
click at [530, 282] on textarea at bounding box center [712, 292] width 380 height 55
click at [659, 352] on button "Cancel" at bounding box center [635, 360] width 65 height 30
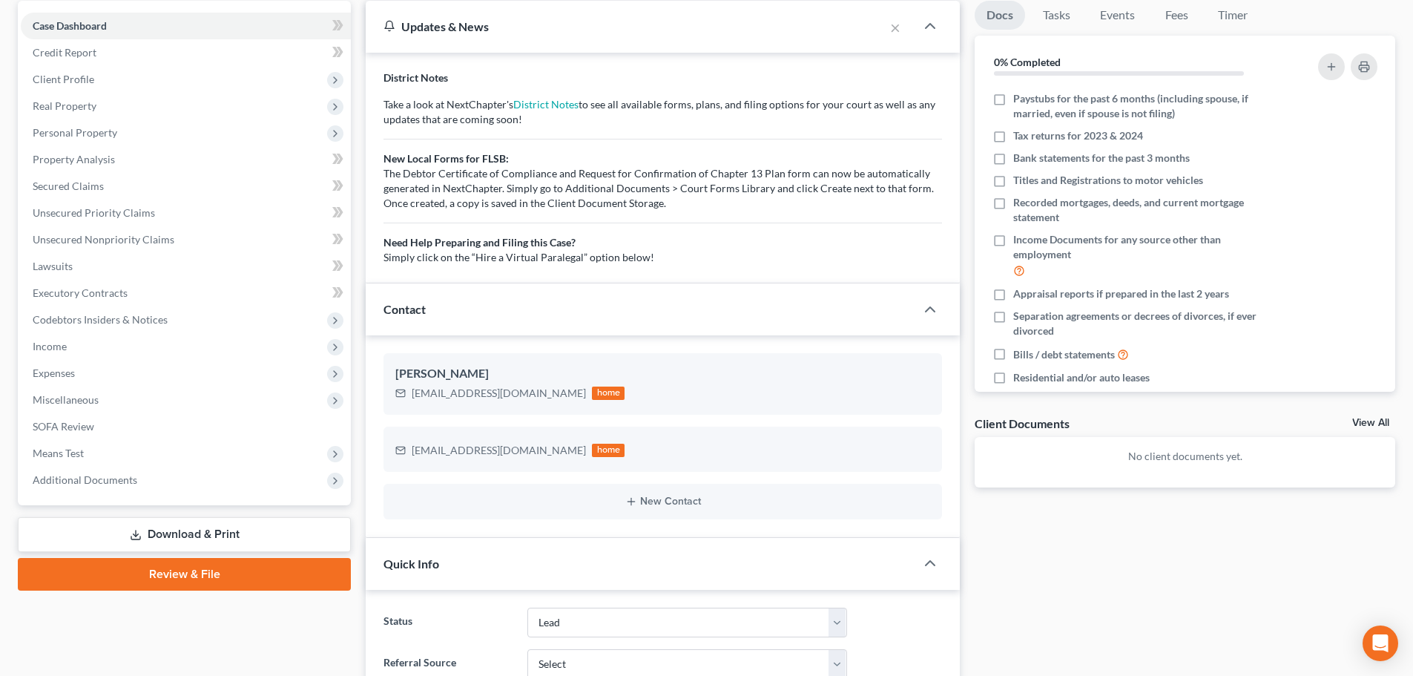
scroll to position [148, 0]
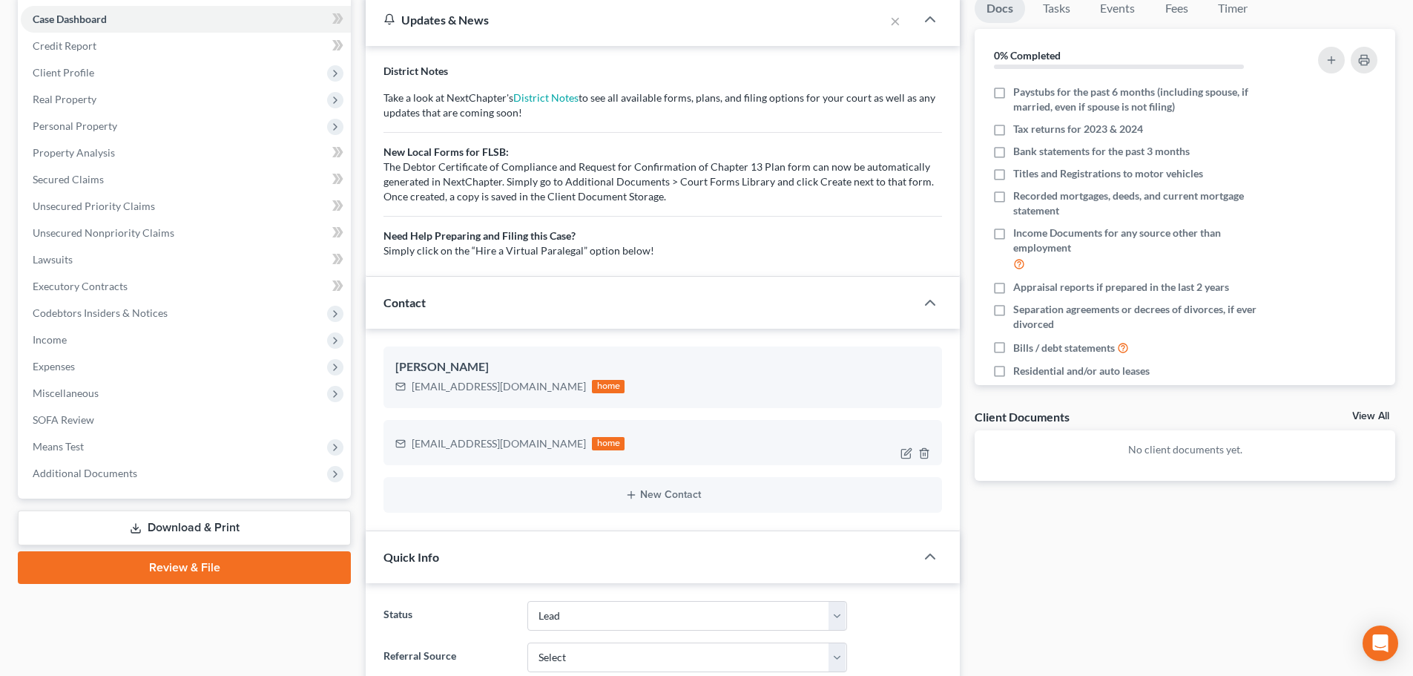
click at [539, 446] on div "pgajer@gmail.com home" at bounding box center [662, 443] width 535 height 19
click at [903, 453] on icon "button" at bounding box center [906, 453] width 12 height 12
select select "1"
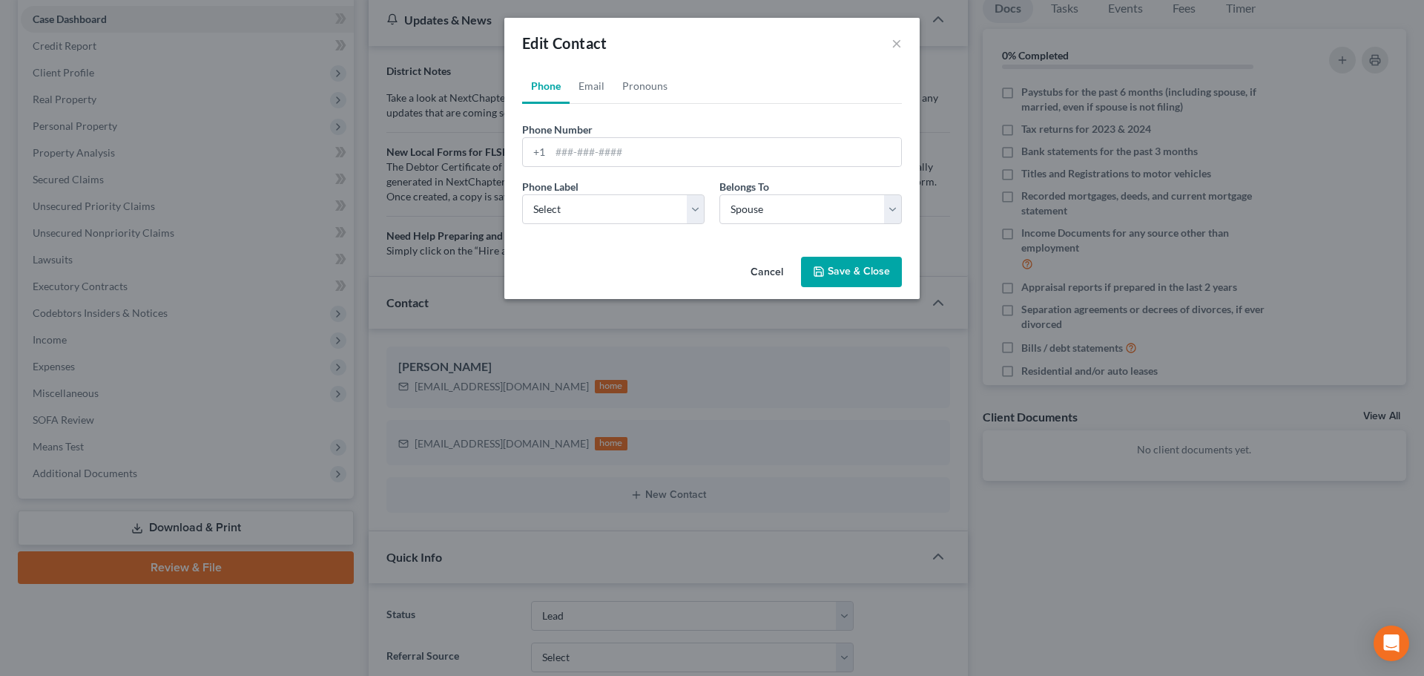
click at [771, 275] on button "Cancel" at bounding box center [767, 273] width 56 height 30
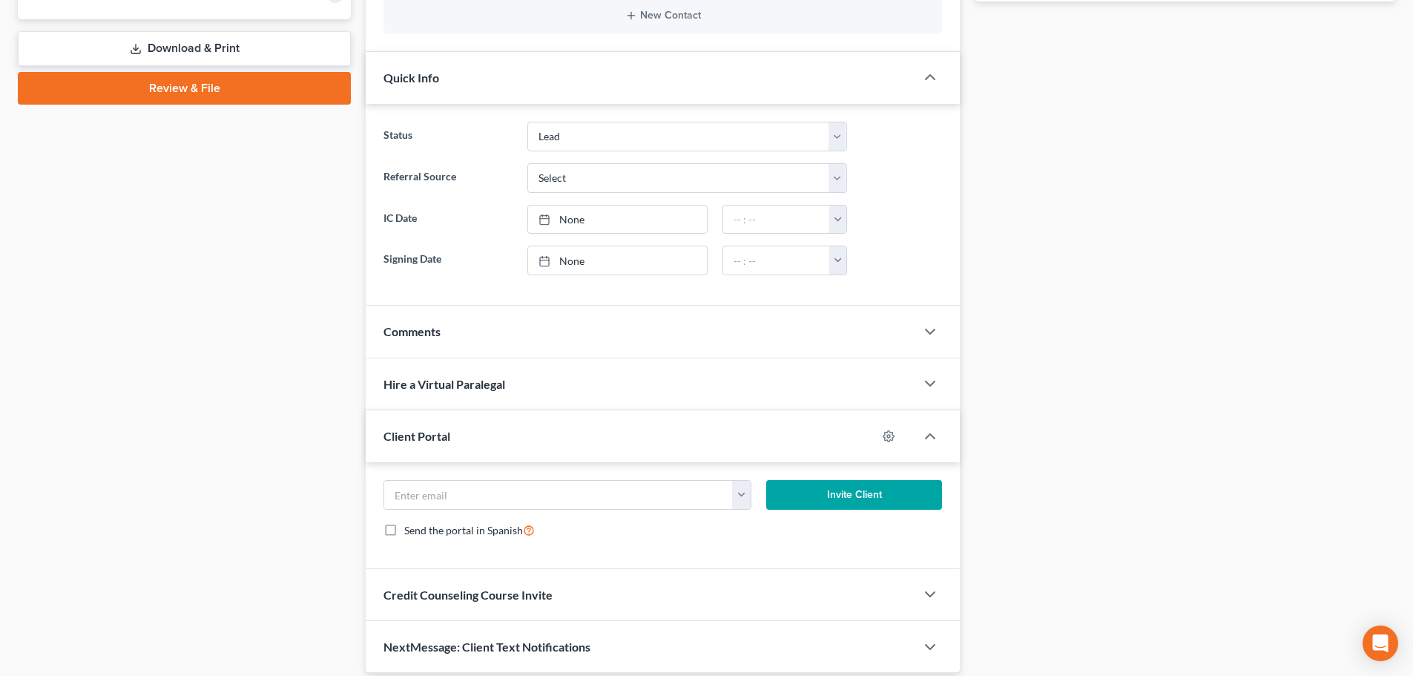
scroll to position [681, 0]
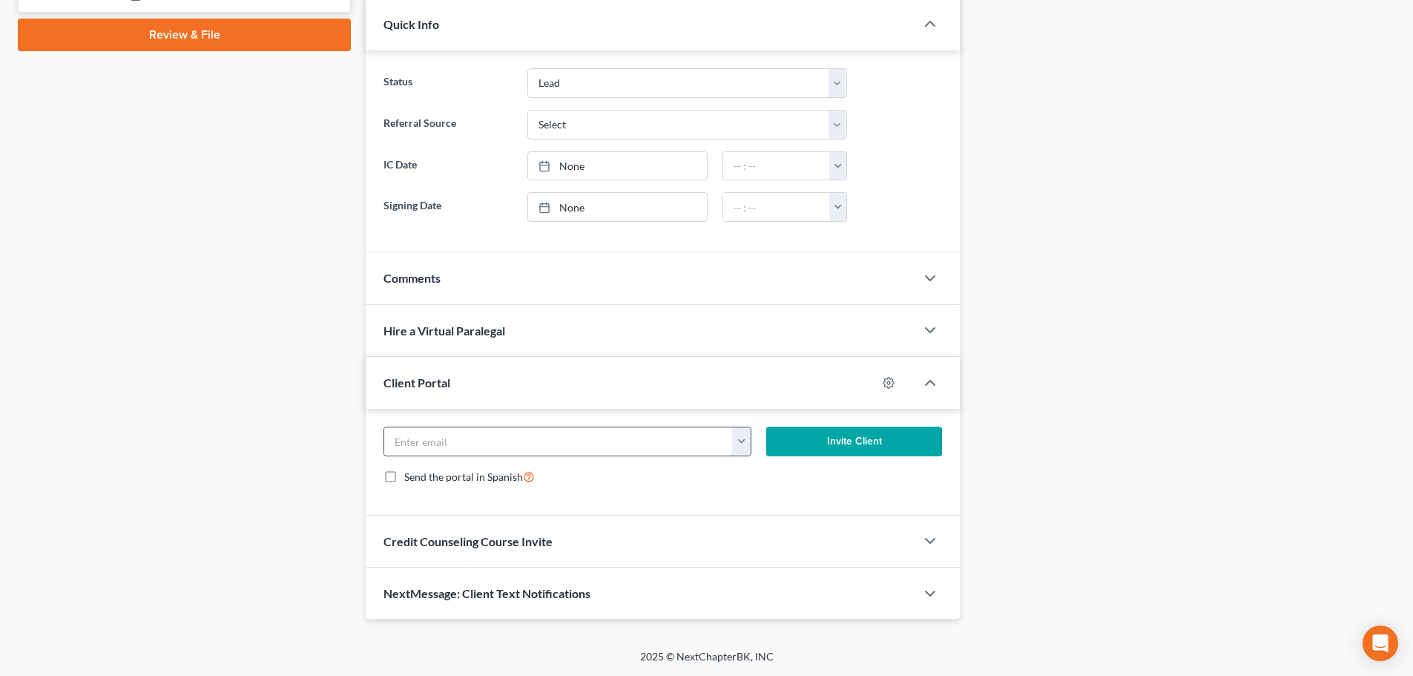
click at [494, 433] on input "email" at bounding box center [558, 441] width 349 height 28
click at [476, 442] on input "email" at bounding box center [558, 441] width 349 height 28
paste input "odettesflow@gmail.com"
type input "odettesflow@gmail.com"
click at [923, 450] on button "Invite Client" at bounding box center [854, 441] width 177 height 30
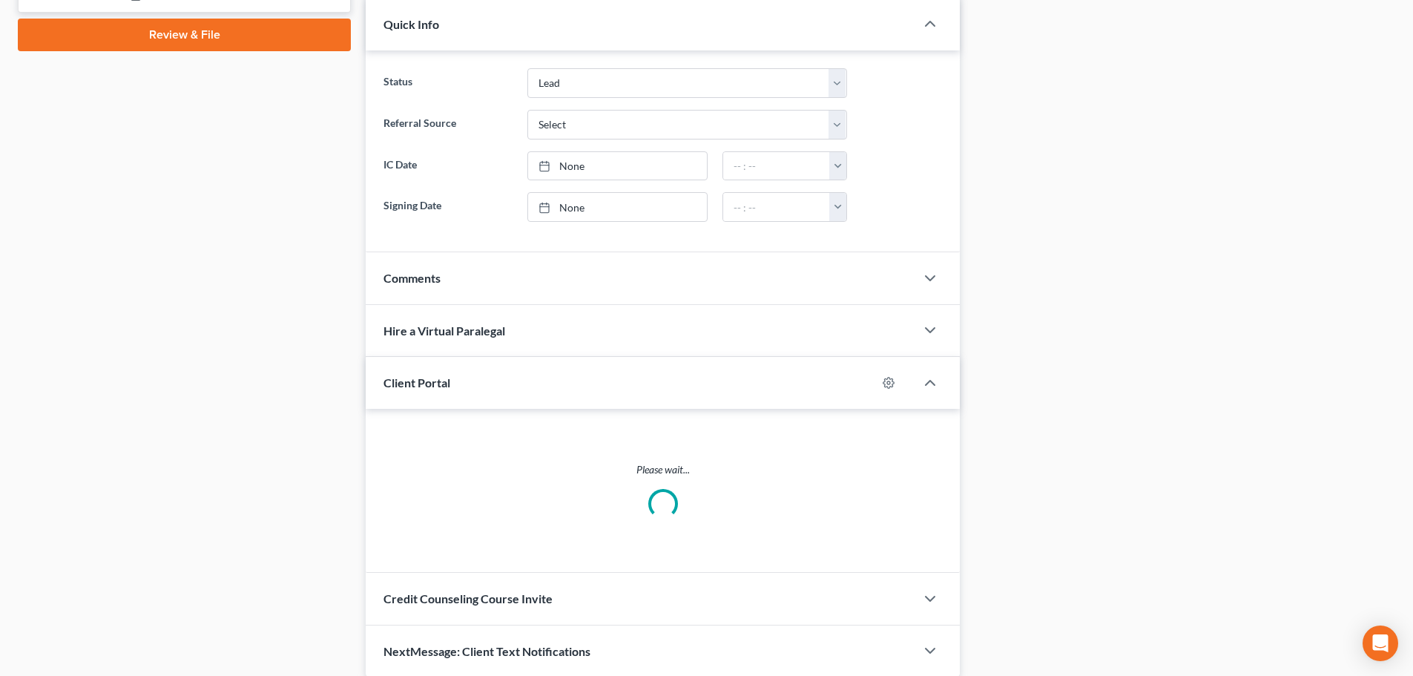
scroll to position [667, 0]
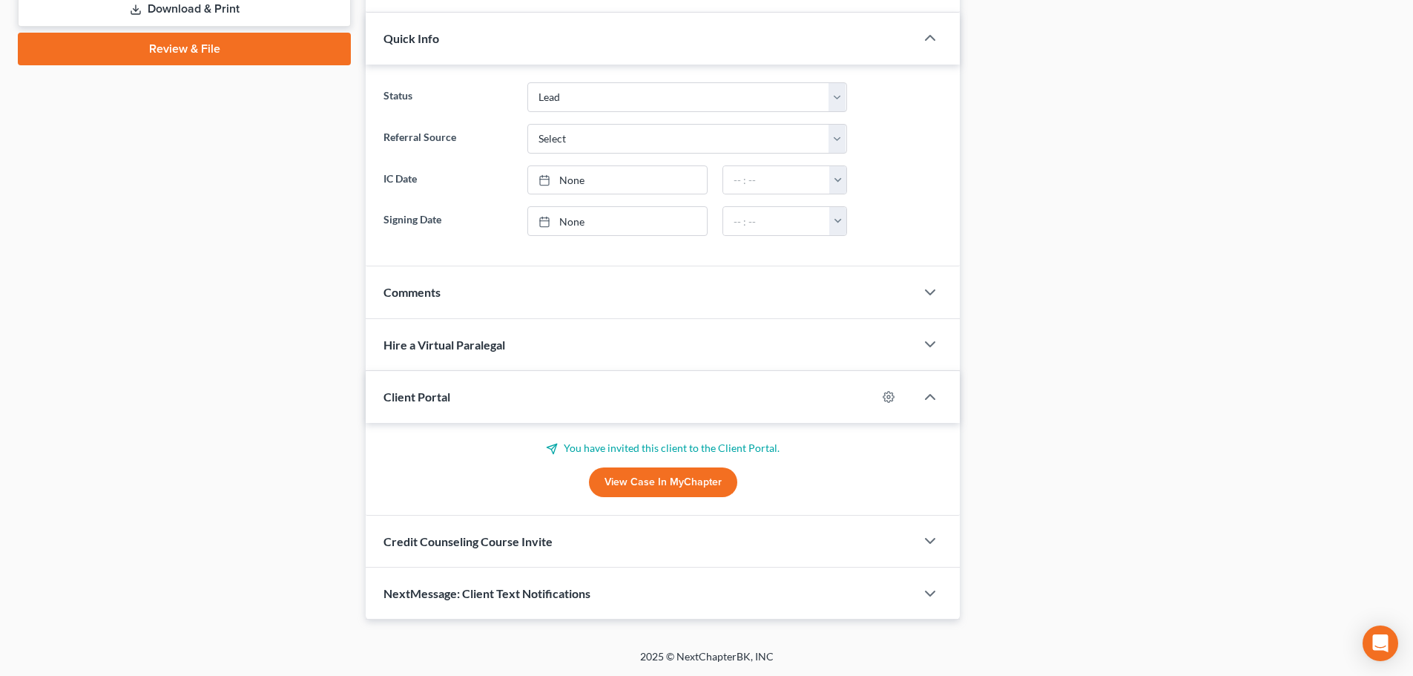
click at [537, 543] on span "Credit Counseling Course Invite" at bounding box center [467, 541] width 169 height 14
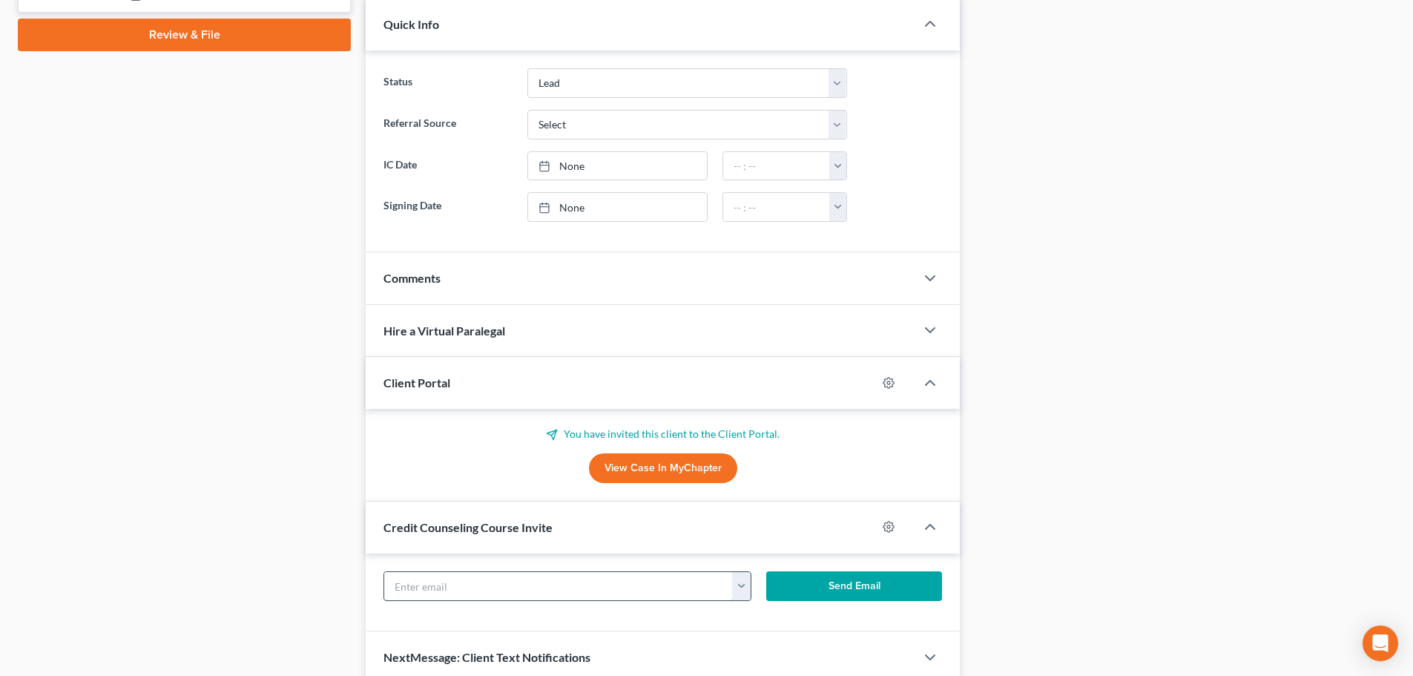
click at [623, 573] on input "text" at bounding box center [558, 586] width 349 height 28
paste input "odettesflow@gmail.com"
type input "odettesflow@gmail.com"
click at [824, 589] on button "Send Email" at bounding box center [854, 586] width 177 height 30
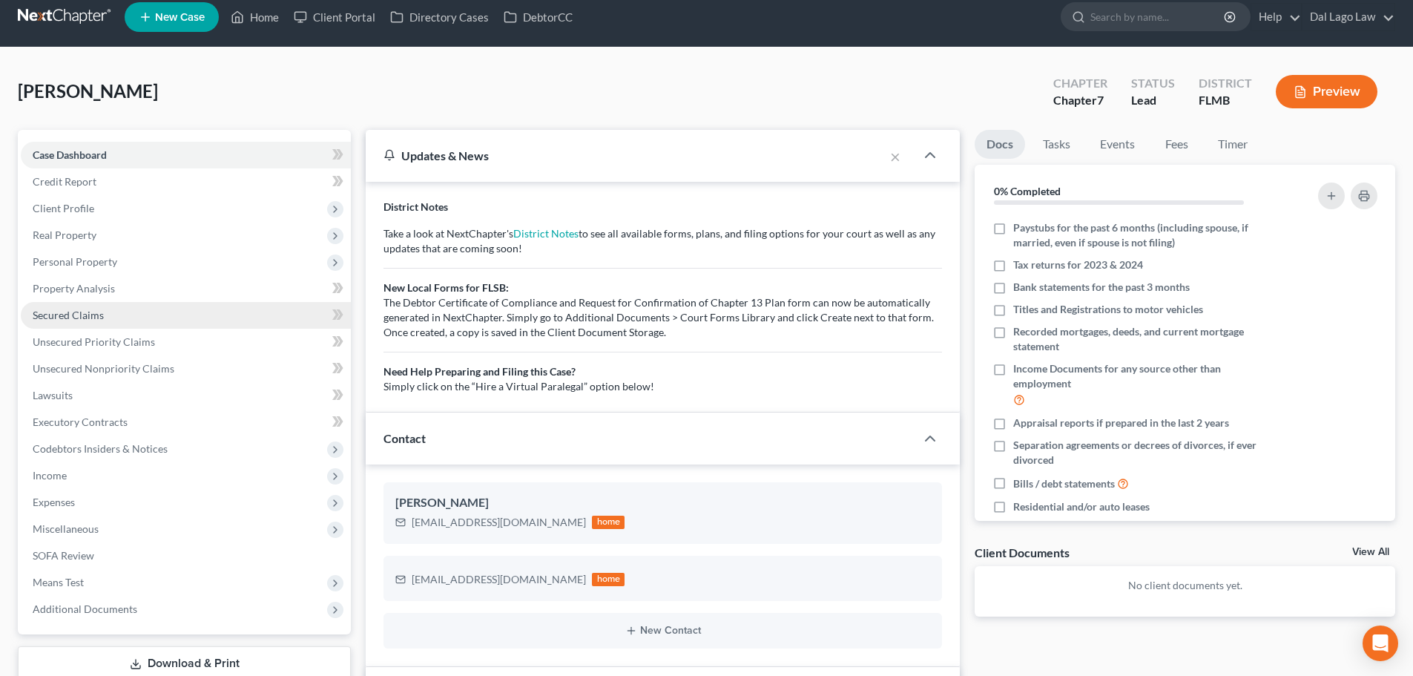
scroll to position [0, 0]
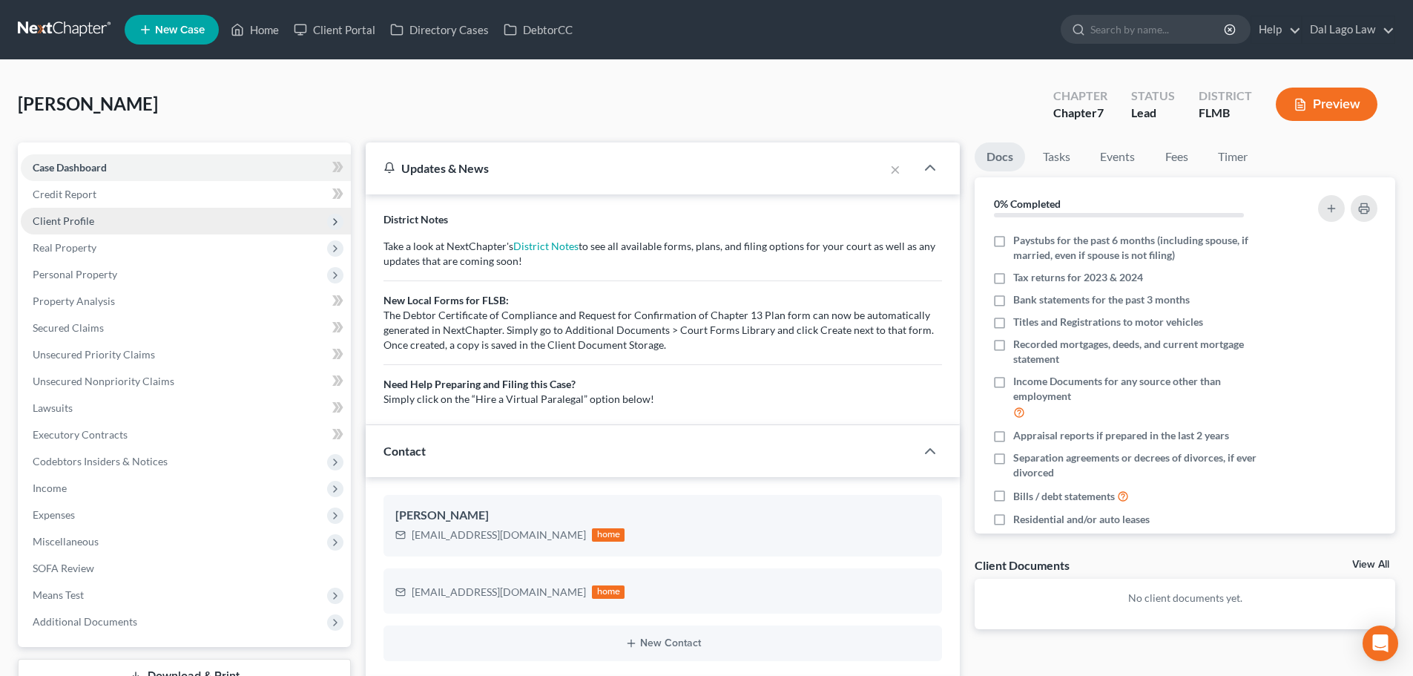
click at [102, 226] on span "Client Profile" at bounding box center [186, 221] width 330 height 27
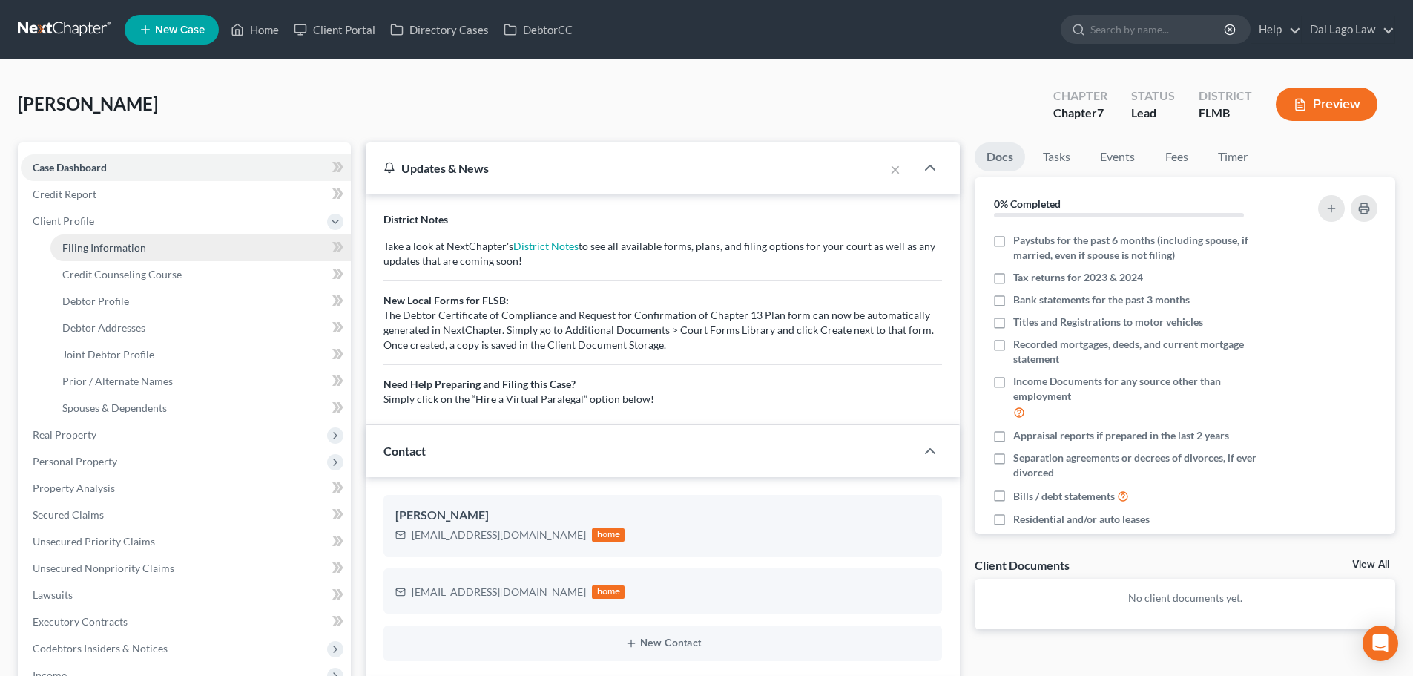
click at [116, 244] on span "Filing Information" at bounding box center [104, 247] width 84 height 13
select select "1"
select select "0"
select select "15"
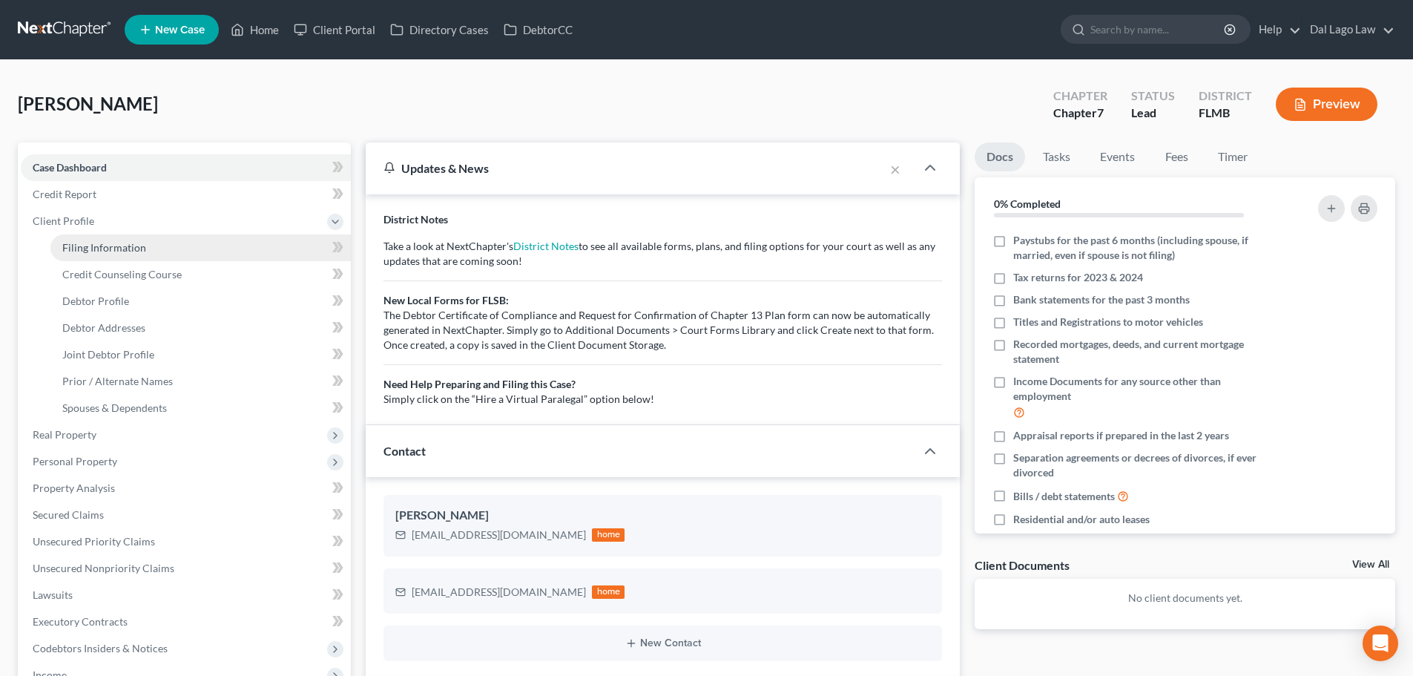
select select "9"
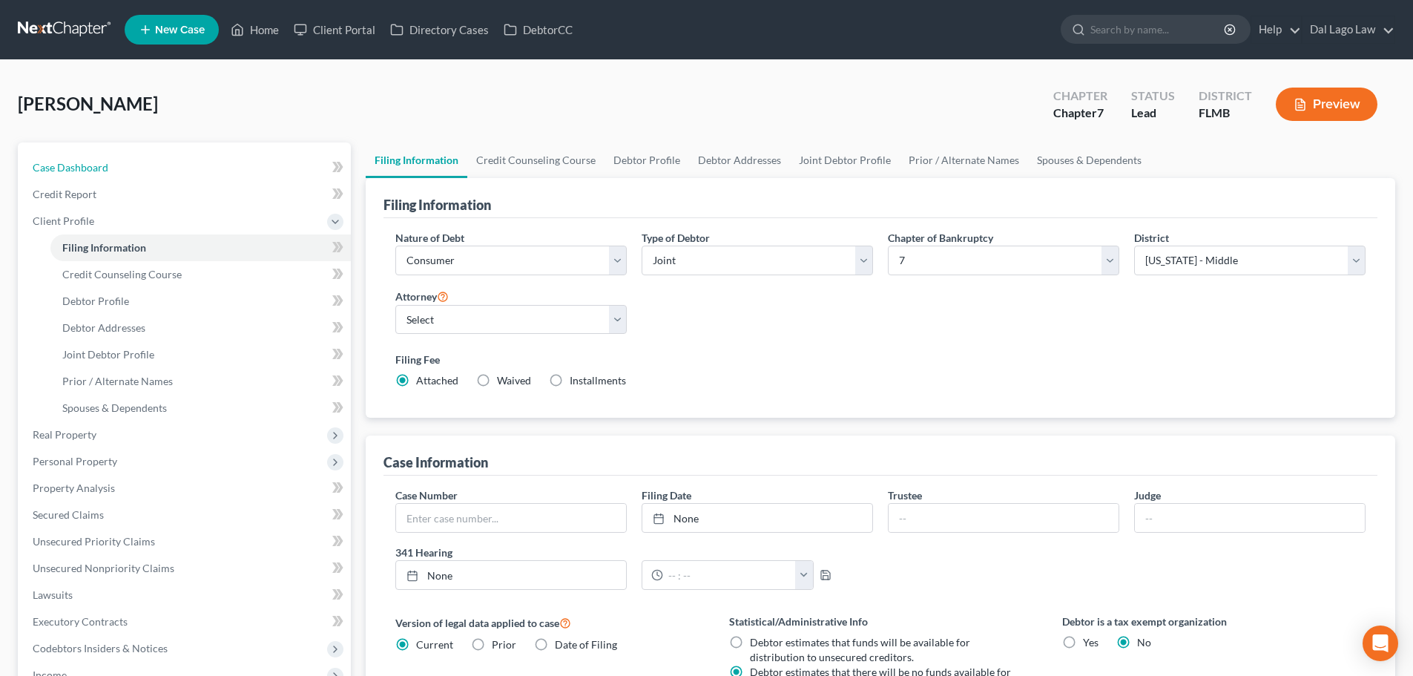
click at [100, 165] on span "Case Dashboard" at bounding box center [71, 167] width 76 height 13
